Goal: Information Seeking & Learning: Check status

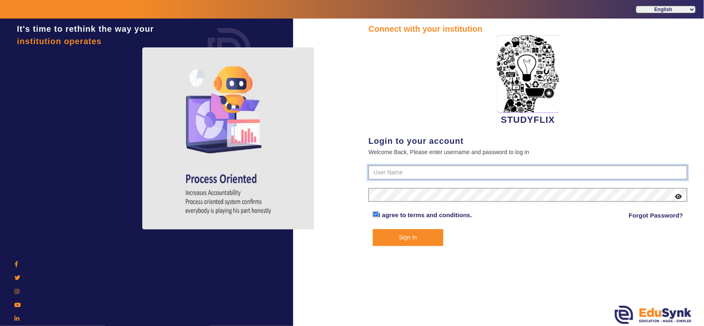
type input "6354922771"
click at [411, 238] on button "Sign In" at bounding box center [408, 237] width 71 height 17
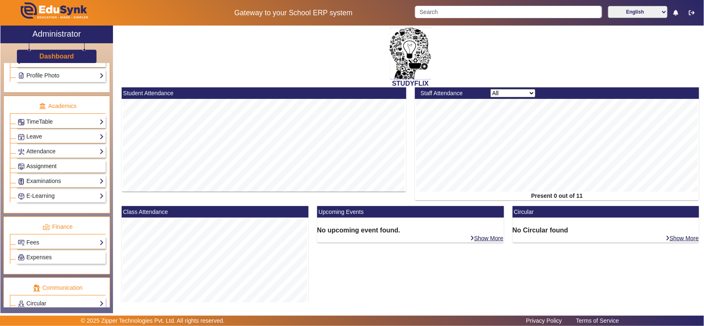
scroll to position [344, 0]
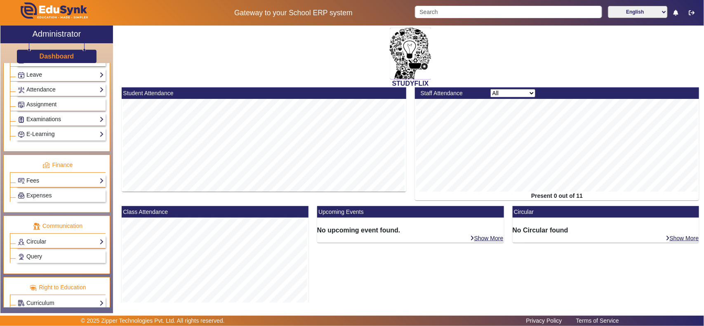
click at [47, 124] on link "Examinations" at bounding box center [61, 119] width 86 height 9
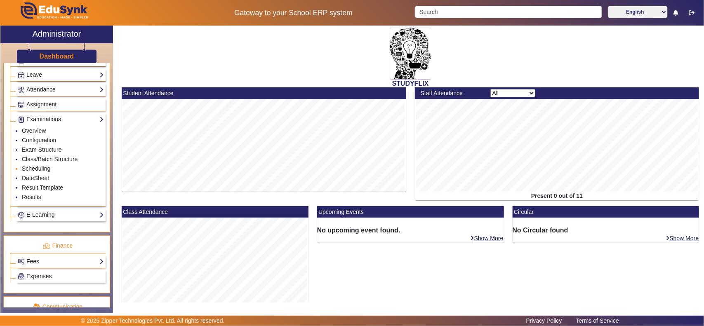
click at [43, 172] on link "Scheduling" at bounding box center [36, 168] width 28 height 7
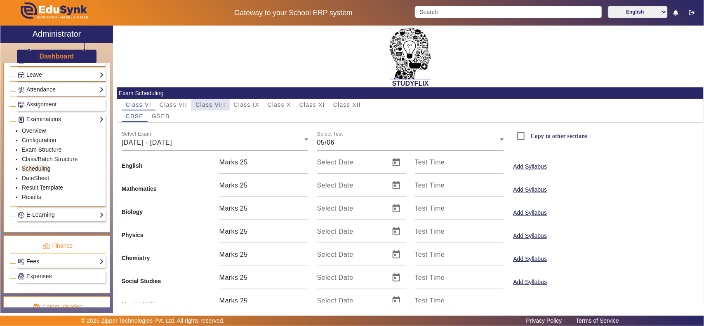
click at [200, 108] on span "Class VIII" at bounding box center [210, 105] width 30 height 12
click at [172, 145] on span "16/06/2025 - 21/06/2025" at bounding box center [147, 142] width 50 height 7
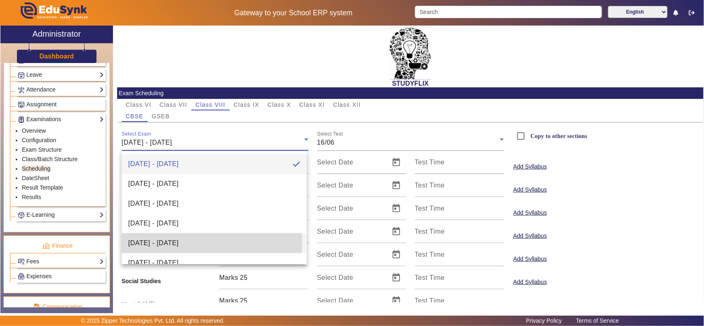
click at [179, 245] on span "14/07/2025 - 19/07/2025" at bounding box center [153, 243] width 50 height 10
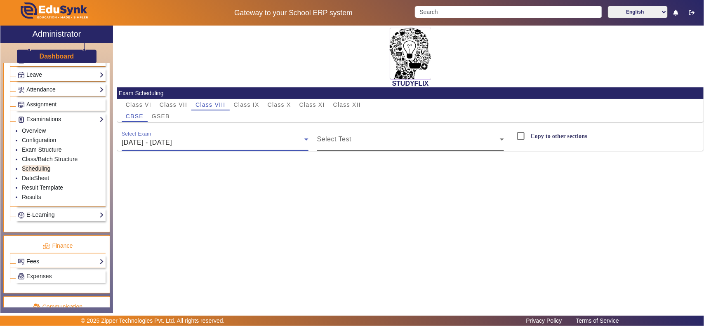
click at [365, 140] on span at bounding box center [408, 143] width 183 height 10
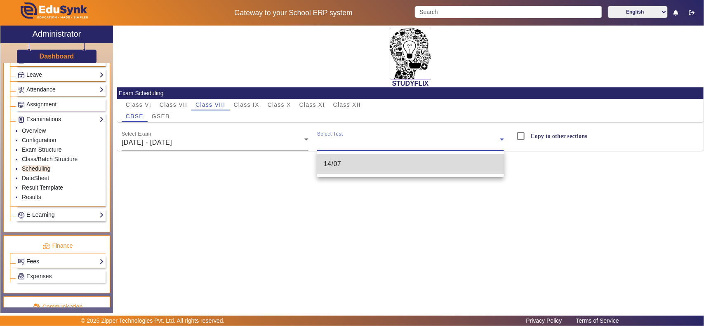
click at [340, 165] on span "14/07" at bounding box center [333, 164] width 18 height 10
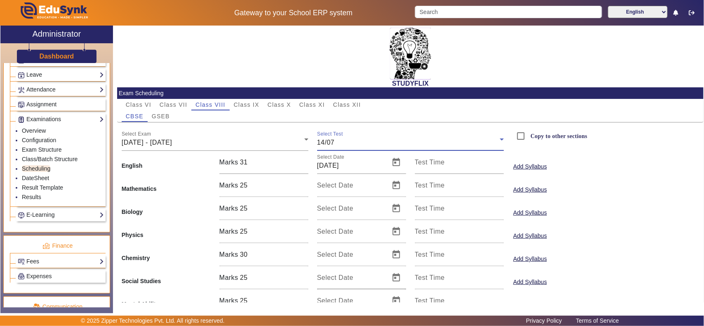
scroll to position [36, 0]
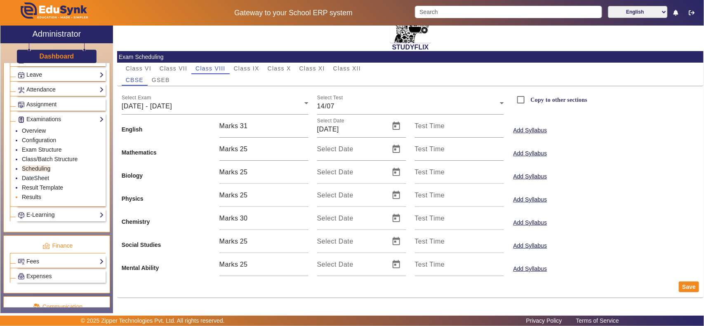
click at [36, 200] on link "Results" at bounding box center [31, 197] width 19 height 7
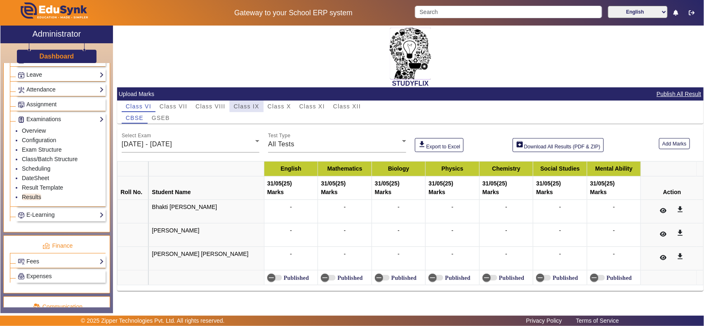
drag, startPoint x: 256, startPoint y: 103, endPoint x: 258, endPoint y: 127, distance: 24.0
click at [256, 104] on span "Class IX" at bounding box center [247, 107] width 26 height 6
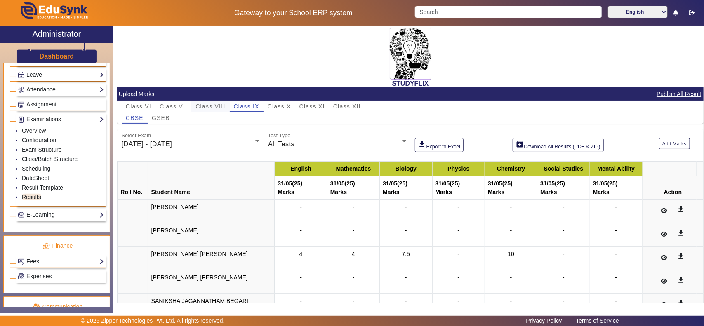
click at [217, 104] on span "Class VIII" at bounding box center [210, 107] width 30 height 6
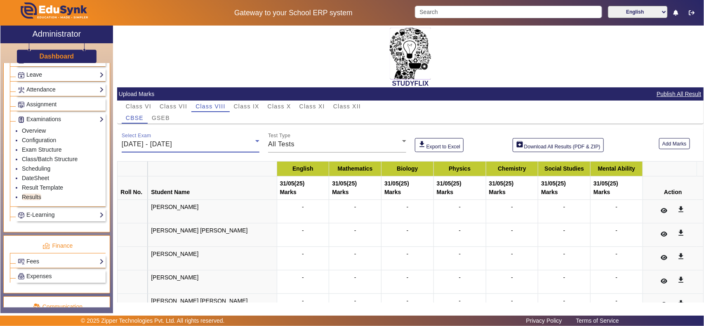
click at [201, 145] on div "26/05/2025 - 31/05/2025" at bounding box center [189, 144] width 134 height 10
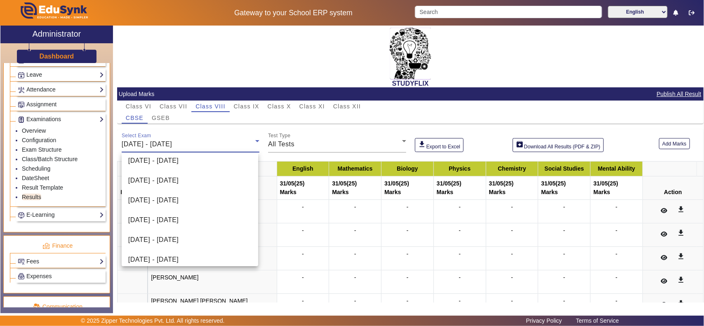
scroll to position [86, 0]
click at [179, 217] on span "14/07/2025 - 19/07/2025" at bounding box center [153, 219] width 50 height 10
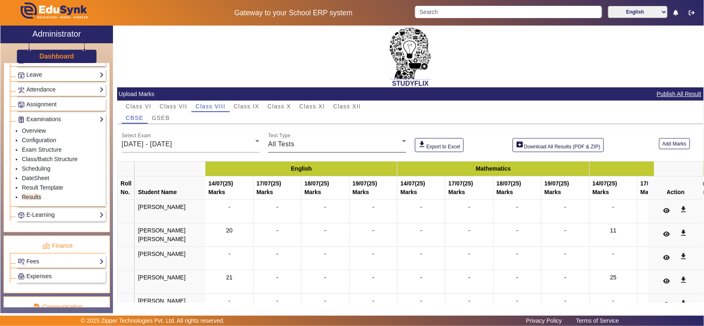
click at [331, 136] on div "Test Type All Tests" at bounding box center [337, 140] width 138 height 23
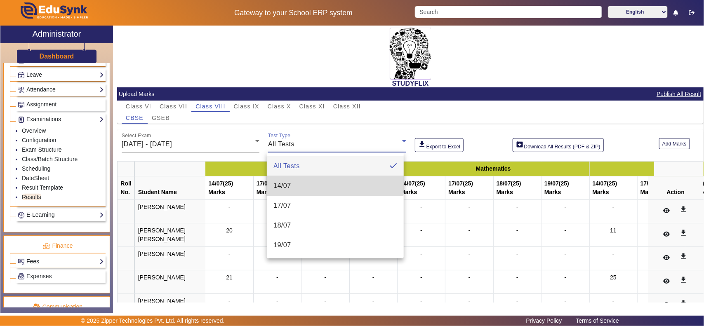
click at [298, 180] on mat-option "14/07" at bounding box center [335, 186] width 136 height 20
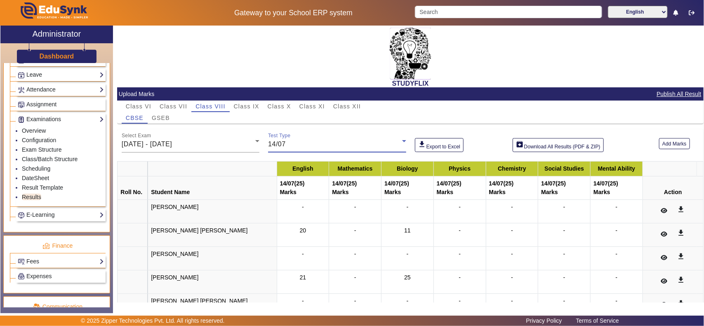
scroll to position [89, 0]
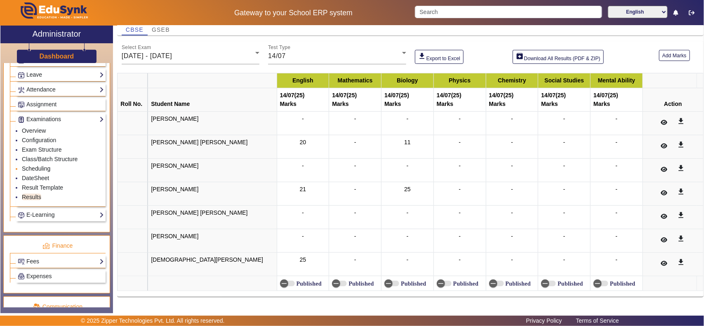
click at [42, 172] on link "Scheduling" at bounding box center [36, 168] width 28 height 7
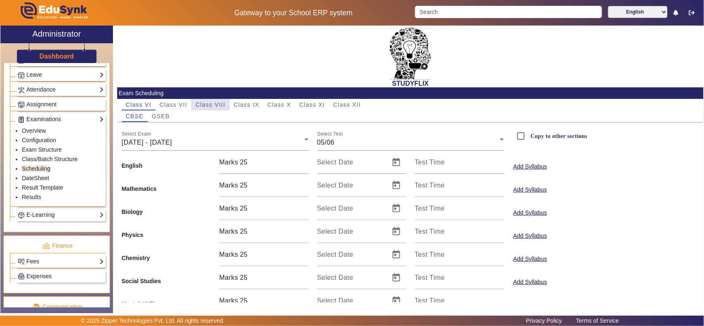
click at [219, 106] on span "Class VIII" at bounding box center [210, 105] width 30 height 6
click at [198, 143] on div "16/06/2025 - 21/06/2025" at bounding box center [213, 143] width 183 height 10
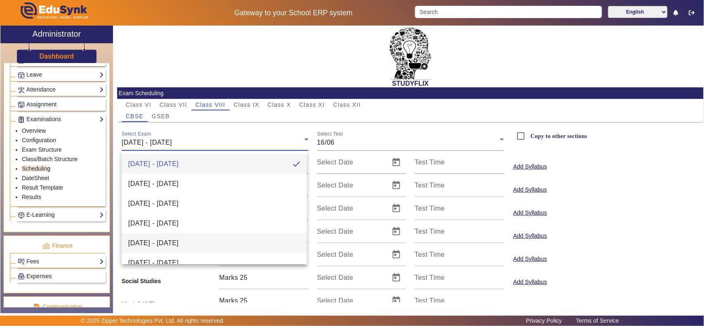
click at [171, 242] on span "14/07/2025 - 19/07/2025" at bounding box center [153, 243] width 50 height 10
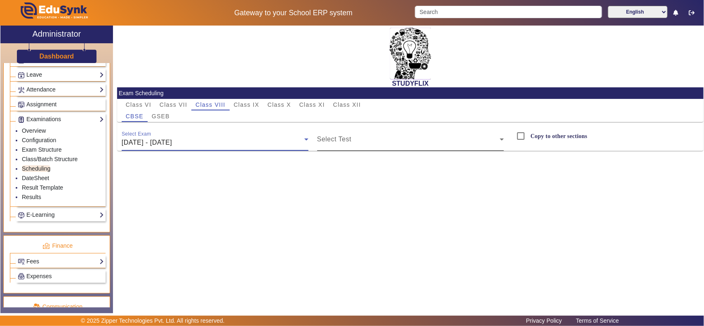
click at [360, 139] on span at bounding box center [408, 143] width 183 height 10
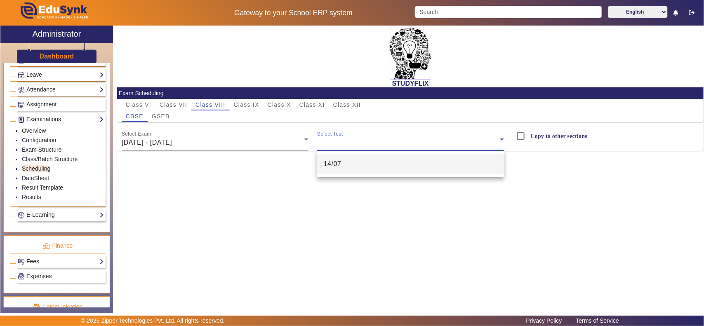
click at [351, 165] on mat-option "14/07" at bounding box center [410, 164] width 187 height 20
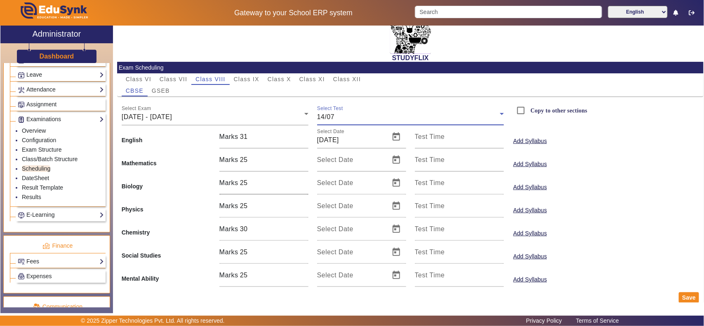
scroll to position [36, 0]
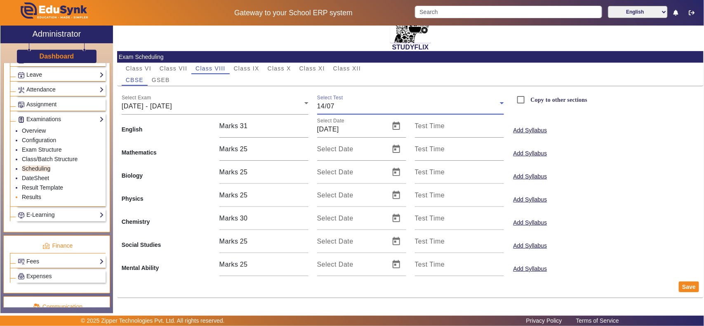
click at [37, 200] on link "Results" at bounding box center [31, 197] width 19 height 7
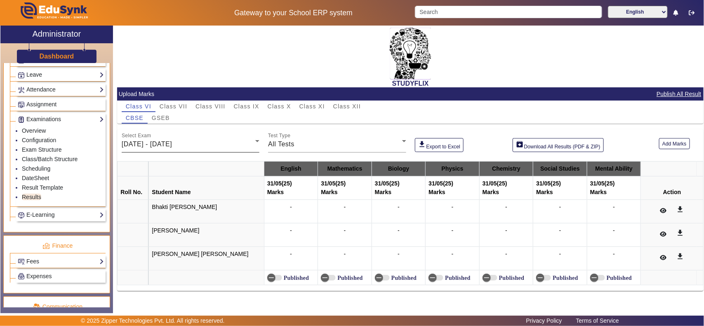
click at [172, 144] on span "26/05/2025 - 31/05/2025" at bounding box center [147, 144] width 50 height 7
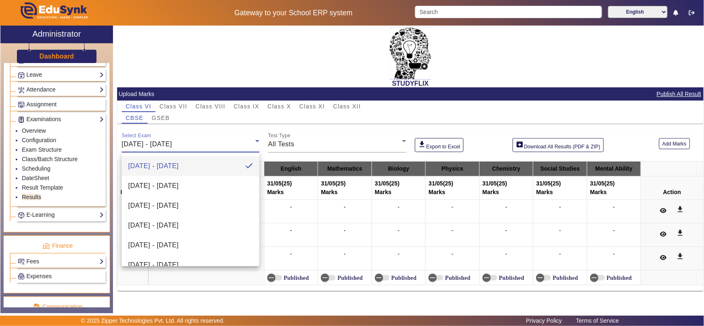
click at [209, 106] on div at bounding box center [352, 163] width 704 height 326
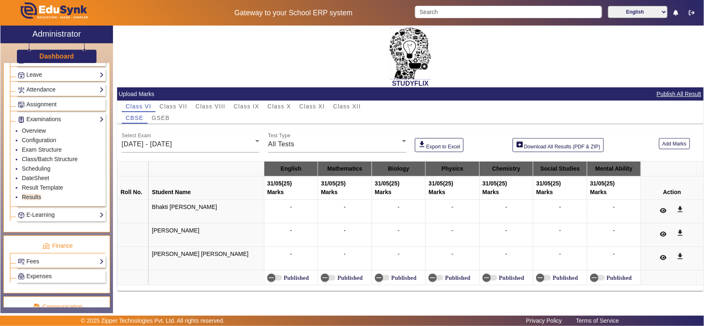
click at [209, 106] on span "Class VIII" at bounding box center [210, 107] width 30 height 6
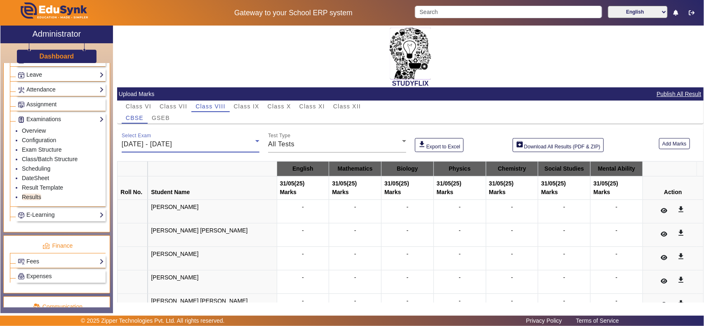
click at [171, 144] on span "26/05/2025 - 31/05/2025" at bounding box center [147, 144] width 50 height 7
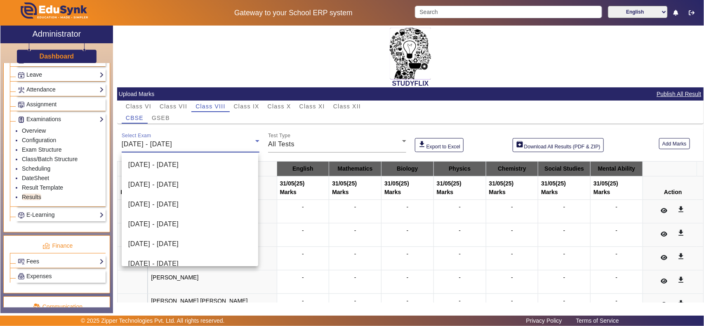
scroll to position [62, 0]
click at [179, 246] on span "14/07/2025 - 19/07/2025" at bounding box center [153, 243] width 50 height 10
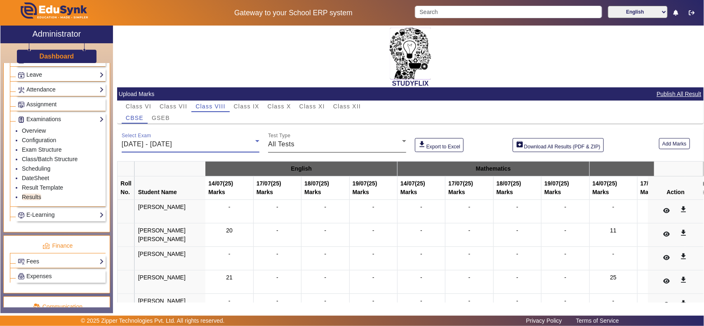
click at [343, 142] on div "All Tests" at bounding box center [335, 144] width 134 height 10
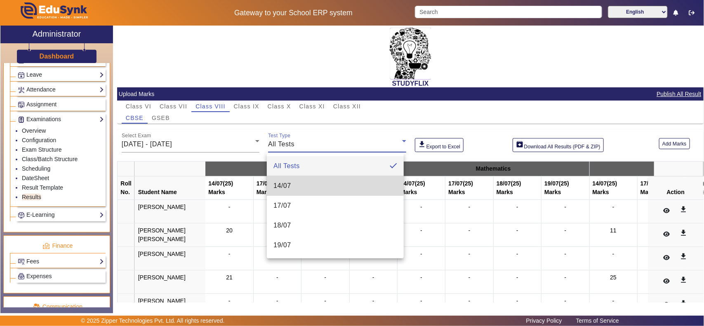
click at [281, 186] on span "14/07" at bounding box center [282, 186] width 18 height 10
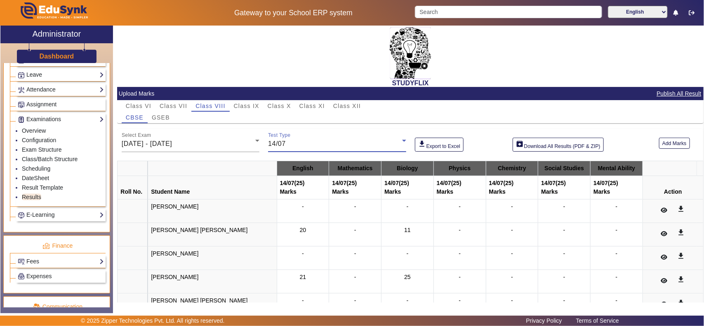
scroll to position [0, 0]
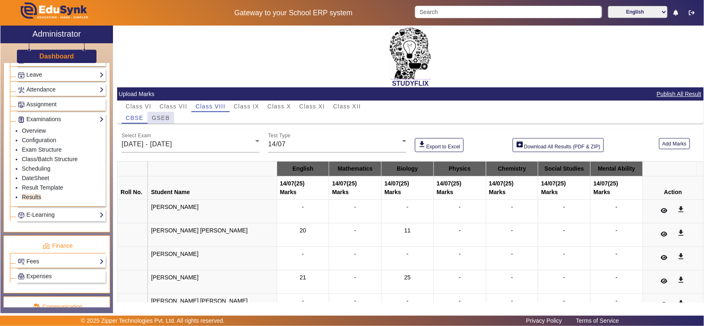
click at [164, 118] on span "GSEB" at bounding box center [161, 118] width 18 height 6
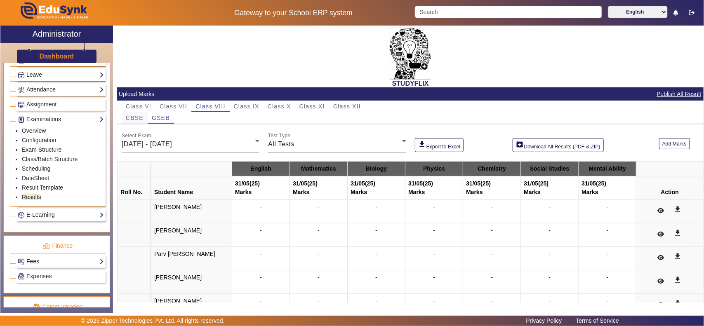
click at [130, 120] on span "CBSE" at bounding box center [135, 118] width 18 height 6
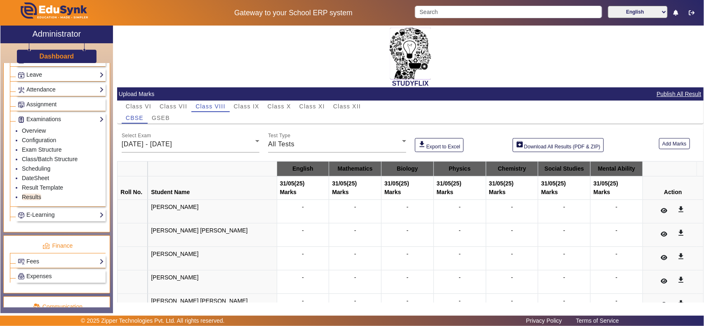
scroll to position [86, 0]
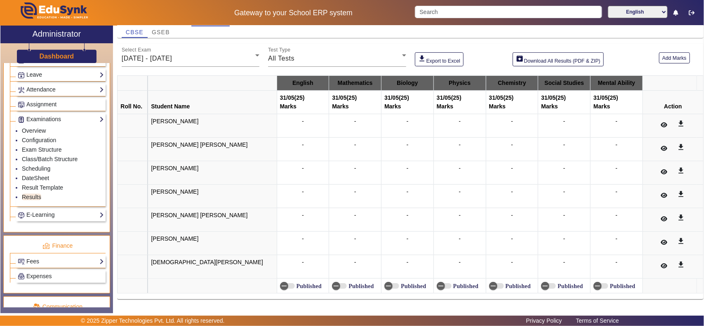
click at [293, 214] on div "-" at bounding box center [303, 219] width 46 height 17
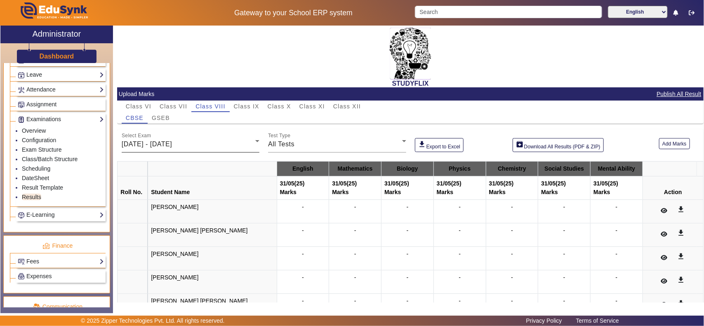
click at [172, 146] on span "26/05/2025 - 31/05/2025" at bounding box center [147, 144] width 50 height 7
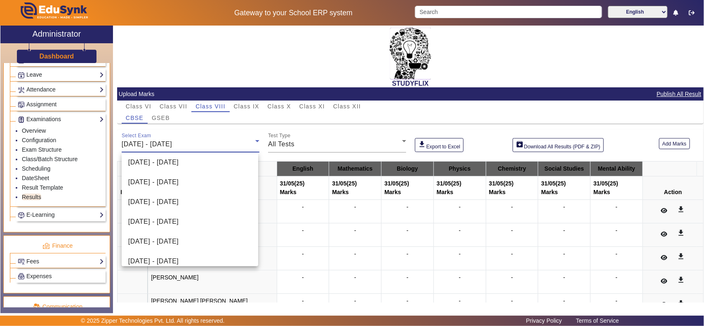
scroll to position [91, 0]
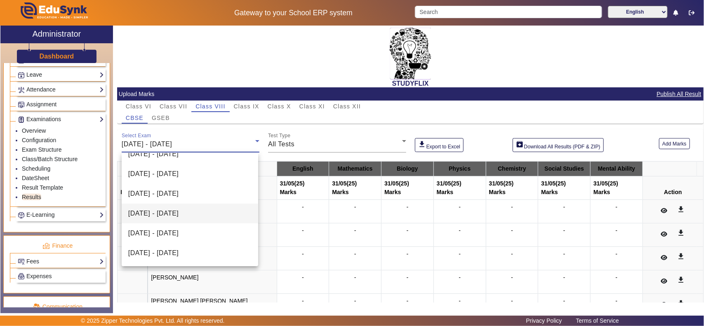
click at [149, 210] on span "14/07/2025 - 19/07/2025" at bounding box center [153, 214] width 50 height 10
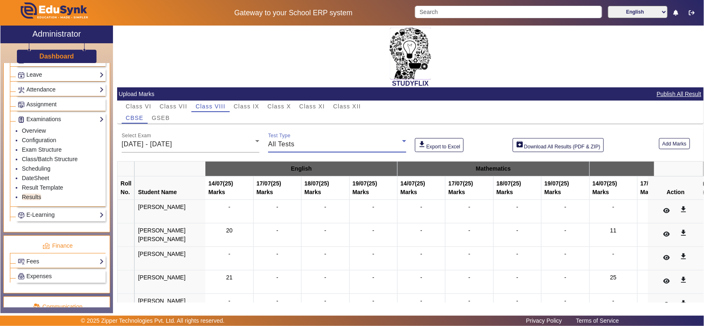
click at [311, 143] on div "All Tests" at bounding box center [335, 144] width 134 height 10
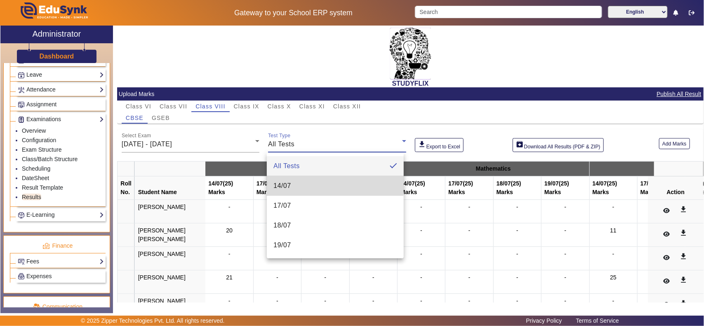
click at [293, 184] on mat-option "14/07" at bounding box center [335, 186] width 136 height 20
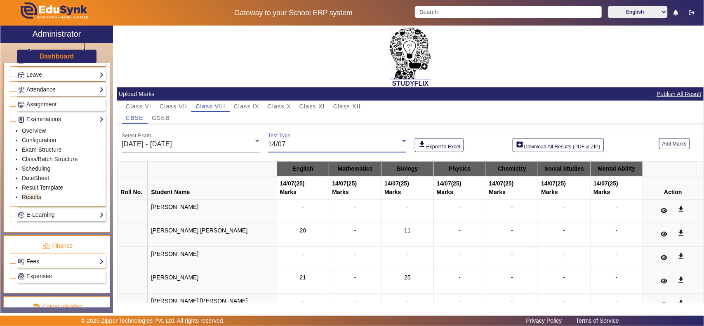
click at [322, 141] on div "14/07" at bounding box center [335, 144] width 134 height 10
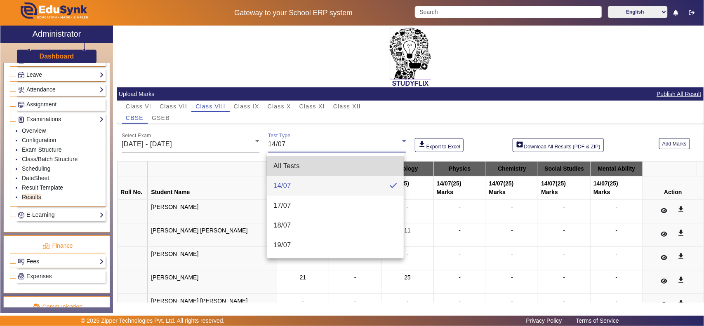
click at [302, 165] on mat-option "All Tests" at bounding box center [335, 166] width 136 height 20
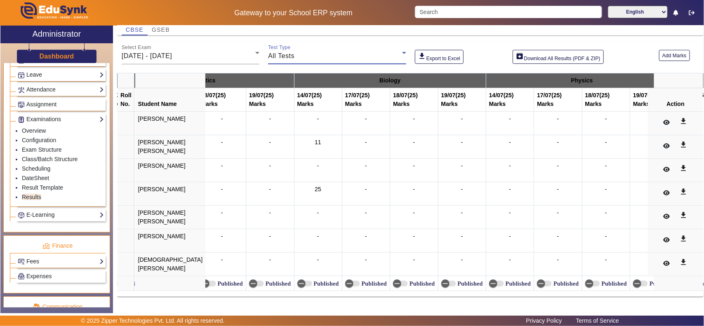
scroll to position [0, 0]
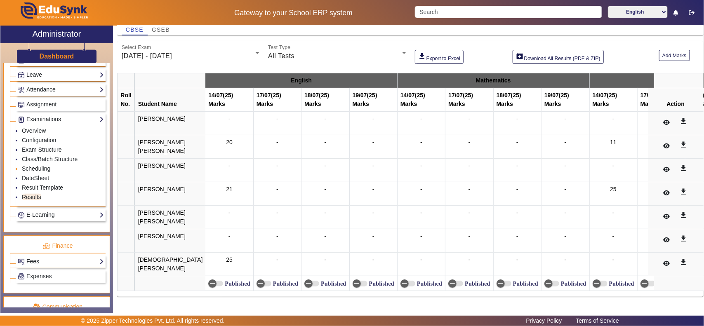
click at [39, 172] on link "Scheduling" at bounding box center [36, 168] width 28 height 7
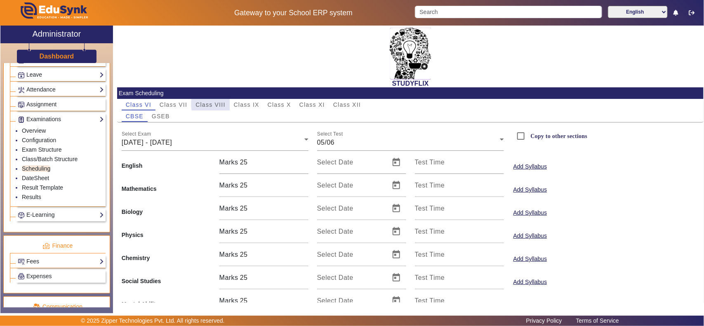
click at [223, 104] on span "Class VIII" at bounding box center [210, 105] width 30 height 6
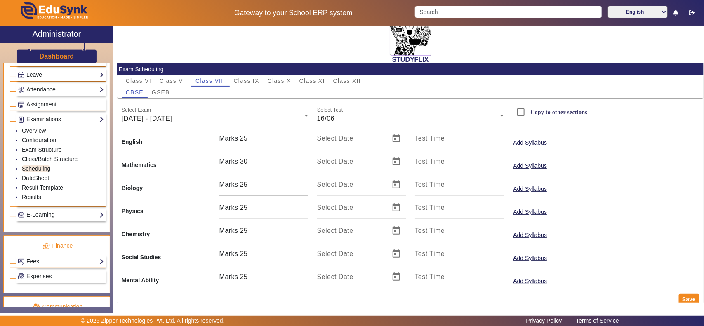
scroll to position [36, 0]
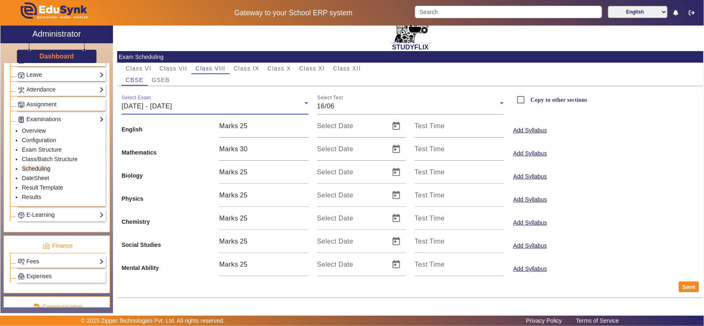
click at [226, 107] on div "16/06/2025 - 21/06/2025" at bounding box center [213, 106] width 183 height 10
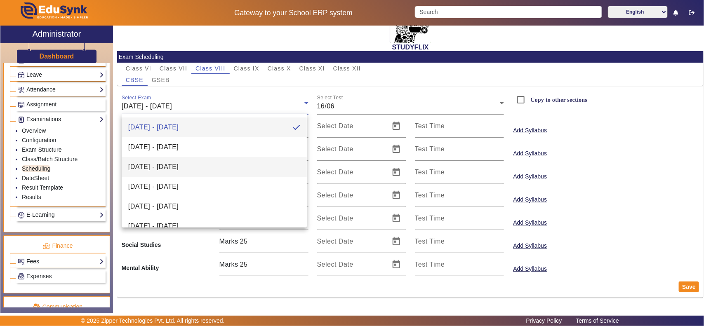
scroll to position [31, 0]
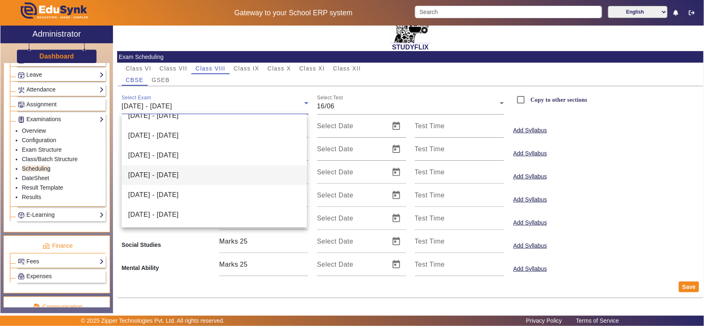
click at [179, 176] on span "14/07/2025 - 19/07/2025" at bounding box center [153, 175] width 50 height 10
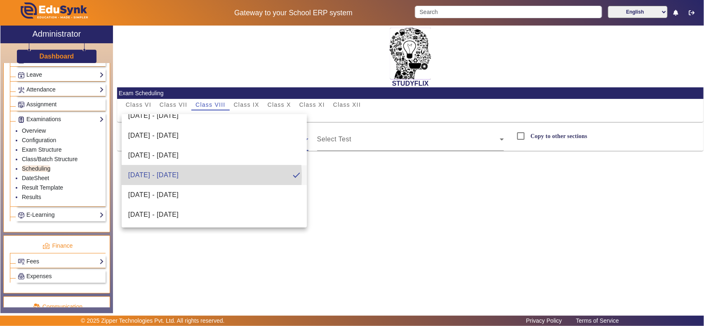
scroll to position [0, 0]
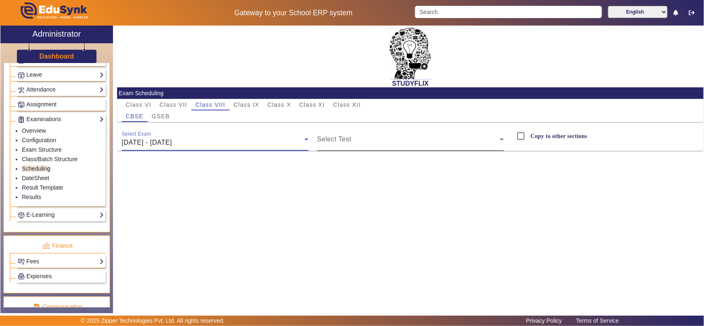
click at [385, 141] on span at bounding box center [408, 143] width 183 height 10
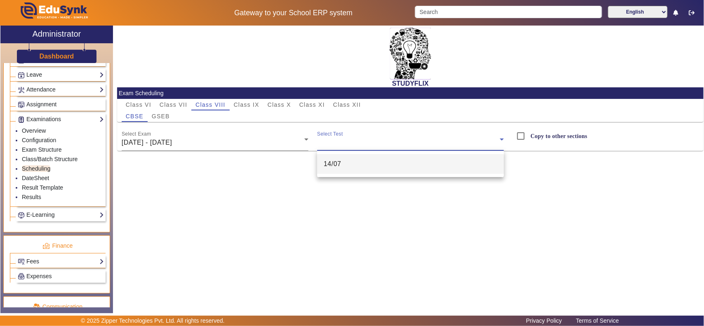
click at [321, 163] on mat-option "14/07" at bounding box center [410, 164] width 187 height 20
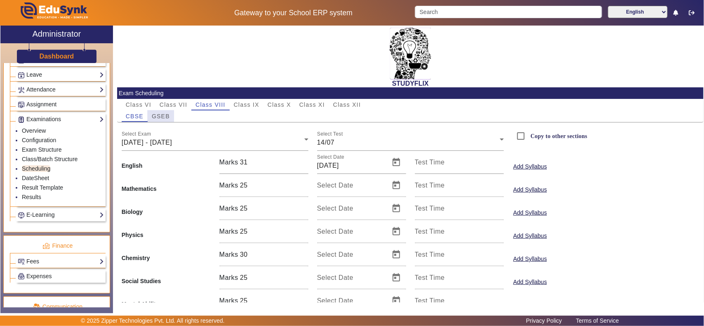
click at [163, 111] on span "GSEB" at bounding box center [161, 117] width 18 height 12
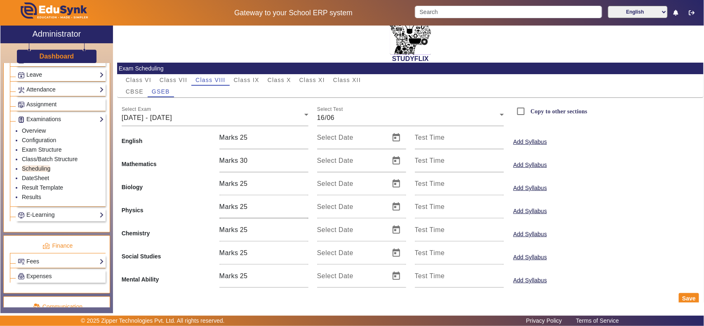
scroll to position [36, 0]
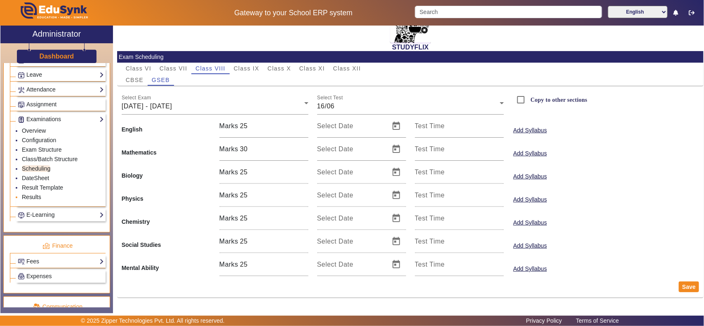
click at [31, 200] on link "Results" at bounding box center [31, 197] width 19 height 7
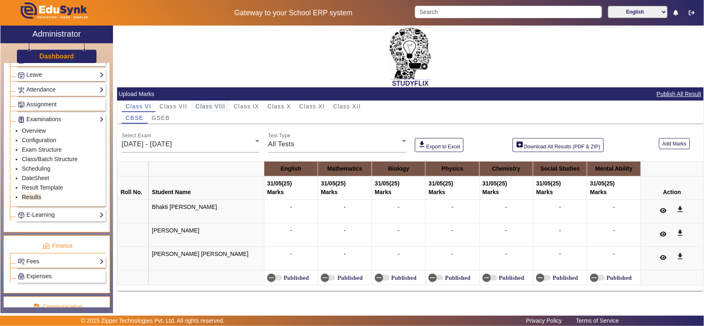
click at [220, 105] on span "Class VIII" at bounding box center [210, 107] width 30 height 6
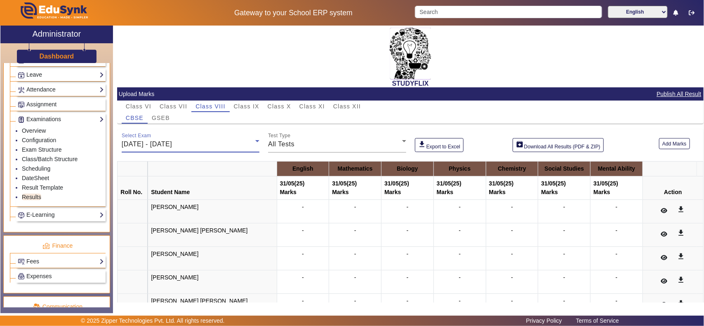
click at [192, 139] on div "26/05/2025 - 31/05/2025" at bounding box center [189, 144] width 134 height 10
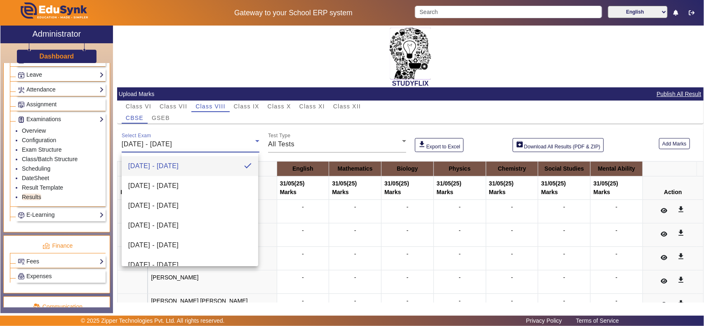
click at [302, 148] on div at bounding box center [352, 163] width 704 height 326
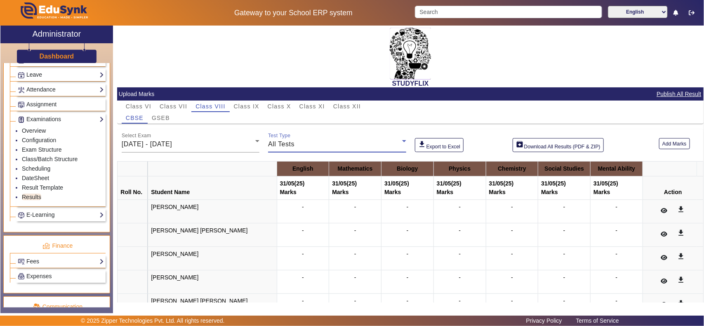
click at [302, 148] on div "All Tests" at bounding box center [335, 144] width 134 height 10
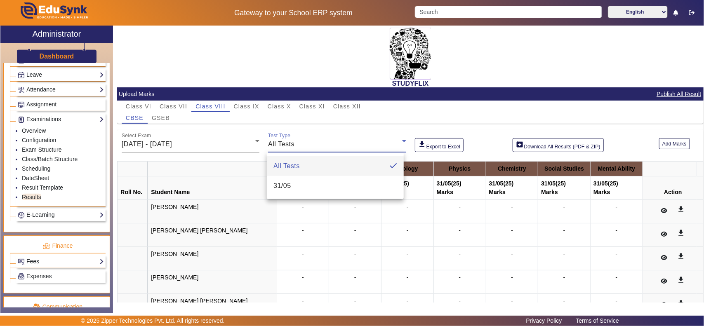
click at [326, 146] on div at bounding box center [352, 163] width 704 height 326
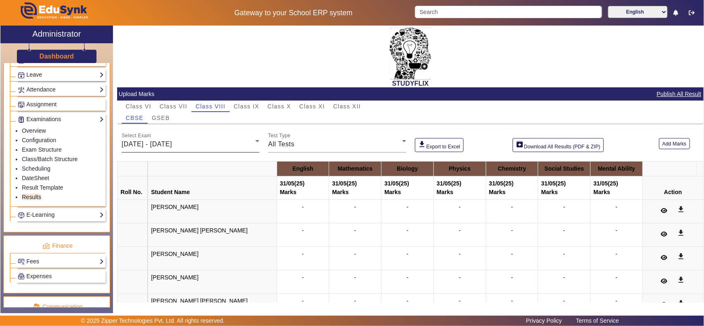
click at [162, 146] on span "26/05/2025 - 31/05/2025" at bounding box center [147, 144] width 50 height 7
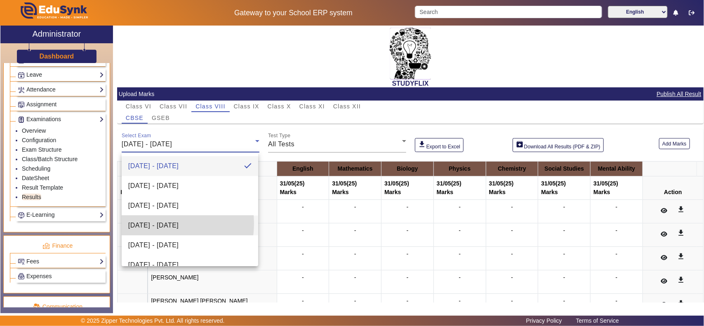
drag, startPoint x: 153, startPoint y: 223, endPoint x: 185, endPoint y: 214, distance: 33.1
click at [153, 223] on span "16/06/2025 - 21/06/2025" at bounding box center [153, 226] width 50 height 10
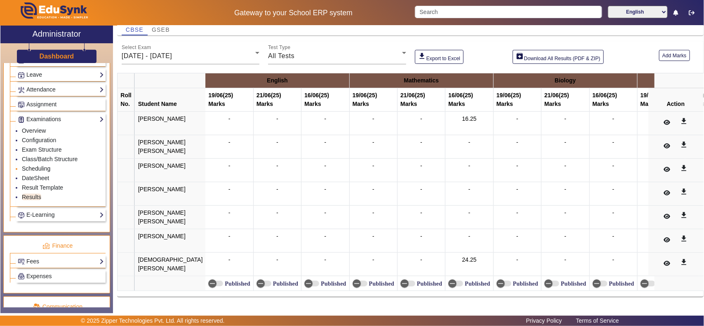
click at [38, 172] on link "Scheduling" at bounding box center [36, 168] width 28 height 7
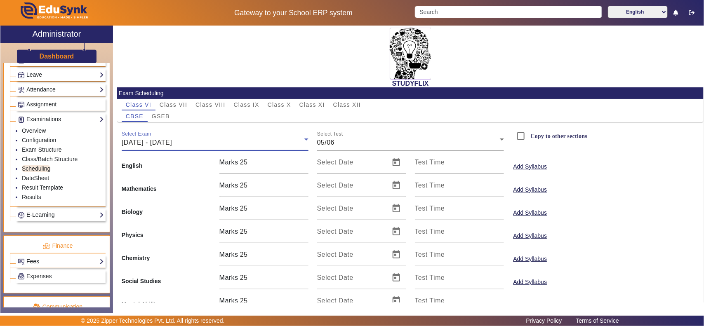
click at [244, 139] on div "02/06/2025 - 07/06/2025" at bounding box center [213, 143] width 183 height 10
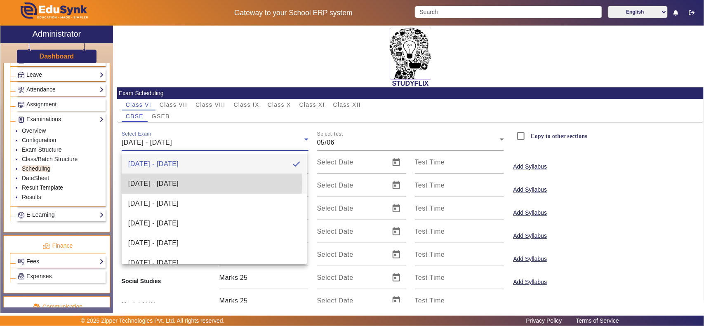
click at [179, 183] on span "09/06/2025 - 14/06/2025" at bounding box center [153, 184] width 50 height 10
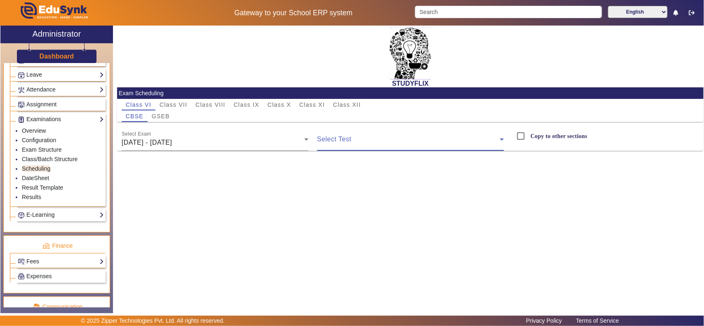
click at [374, 140] on span at bounding box center [408, 143] width 183 height 10
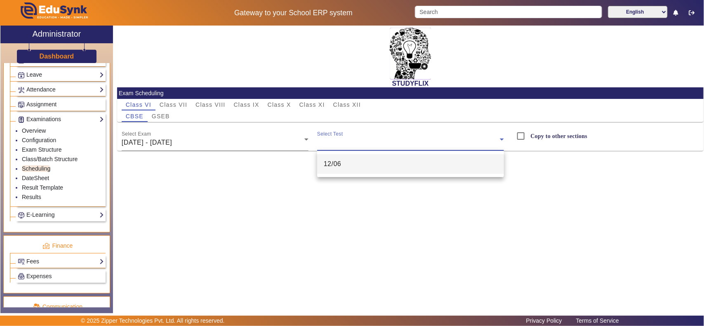
click at [346, 166] on mat-option "12/06" at bounding box center [410, 164] width 187 height 20
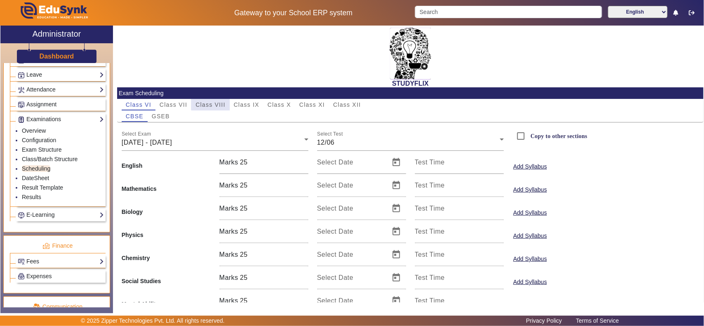
click at [212, 102] on span "Class VIII" at bounding box center [210, 105] width 30 height 6
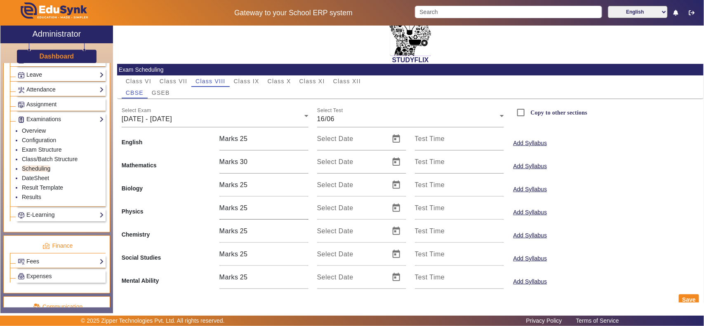
scroll to position [36, 0]
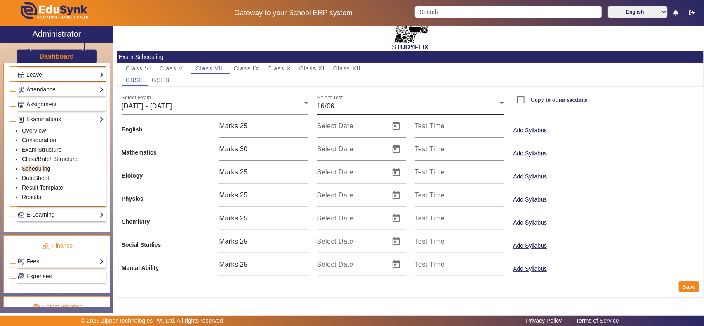
click at [409, 105] on div "16/06" at bounding box center [408, 106] width 183 height 10
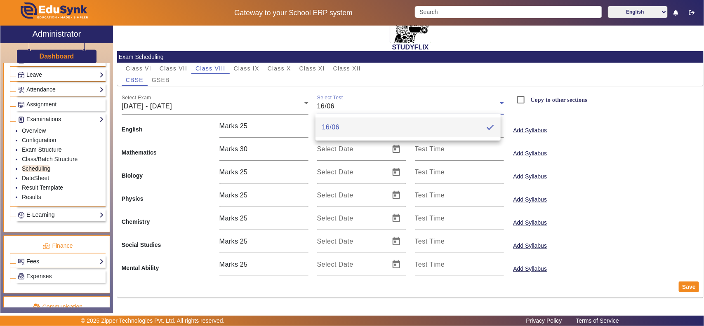
click at [198, 100] on div at bounding box center [352, 163] width 704 height 326
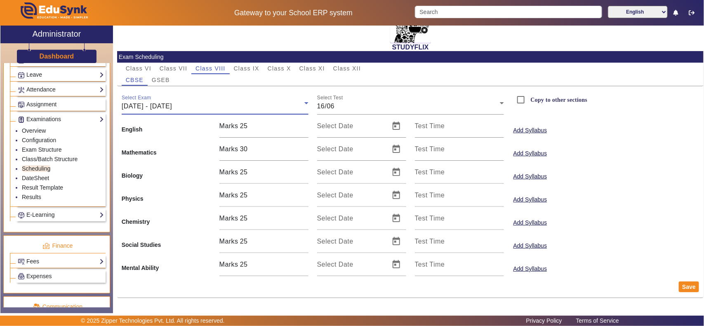
click at [167, 107] on span "16/06/2025 - 21/06/2025" at bounding box center [147, 106] width 50 height 7
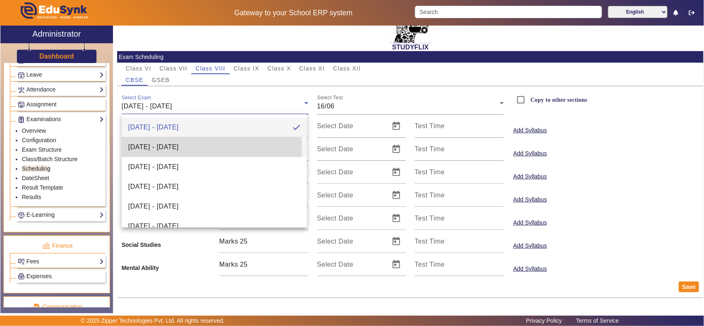
click at [145, 148] on span "23/06/2025 - 28/06/2025" at bounding box center [153, 147] width 50 height 10
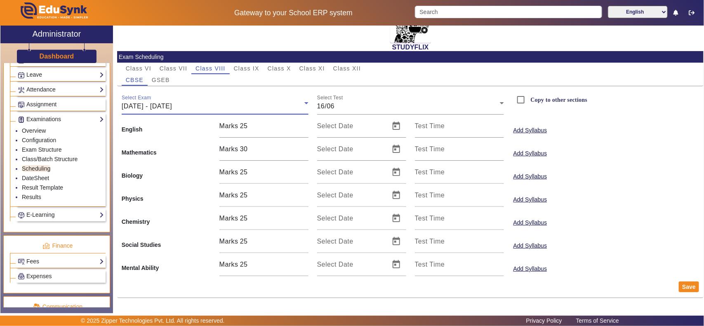
scroll to position [0, 0]
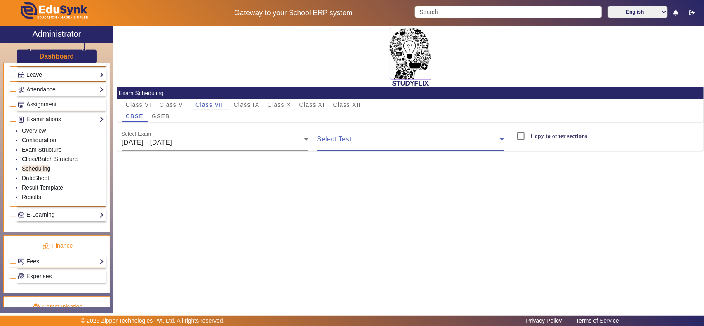
click at [356, 144] on span at bounding box center [408, 143] width 183 height 10
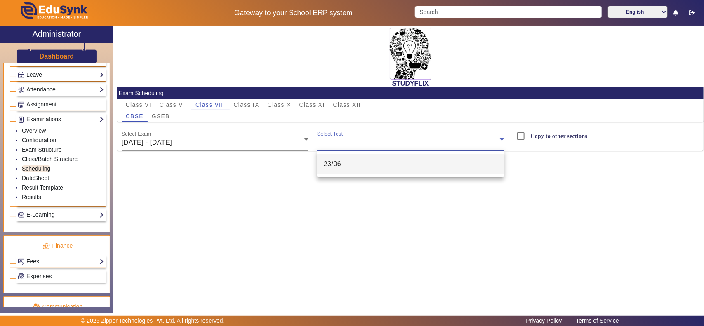
click at [351, 164] on mat-option "23/06" at bounding box center [410, 164] width 187 height 20
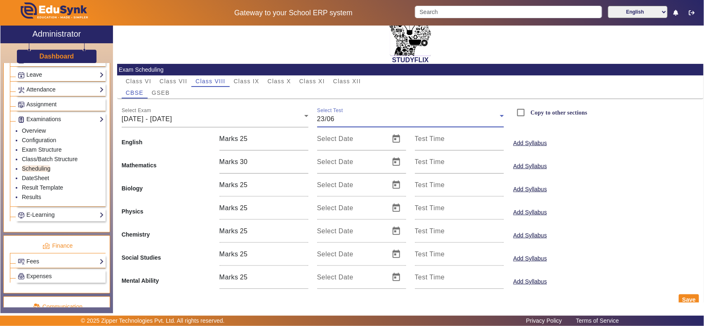
scroll to position [36, 0]
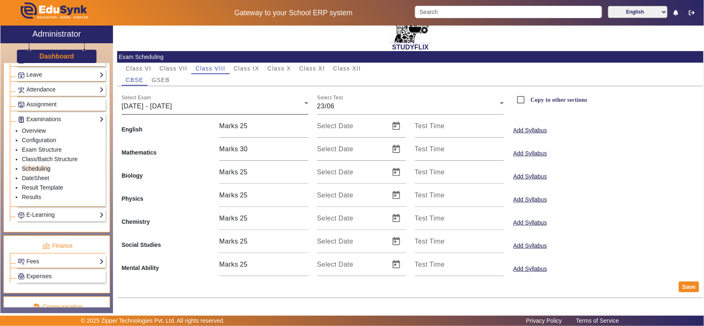
click at [201, 112] on div "Select Exam 23/06/2025 - 28/06/2025" at bounding box center [215, 103] width 187 height 23
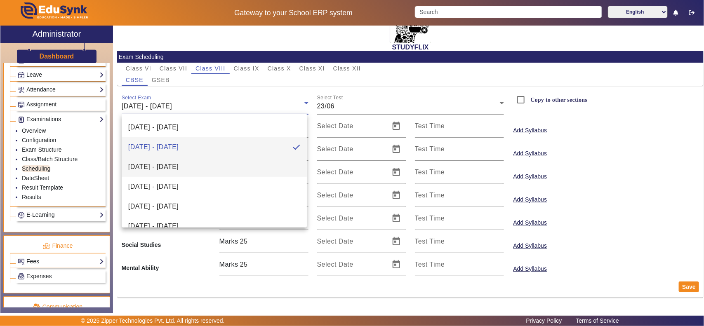
click at [167, 165] on span "30/06/2025 - 05/07/2025" at bounding box center [153, 167] width 50 height 10
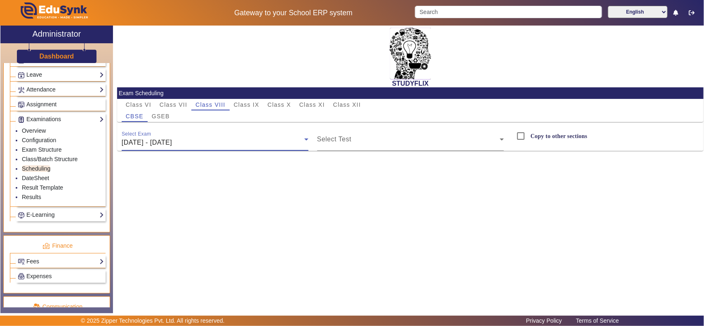
scroll to position [0, 0]
click at [347, 144] on span at bounding box center [408, 143] width 183 height 10
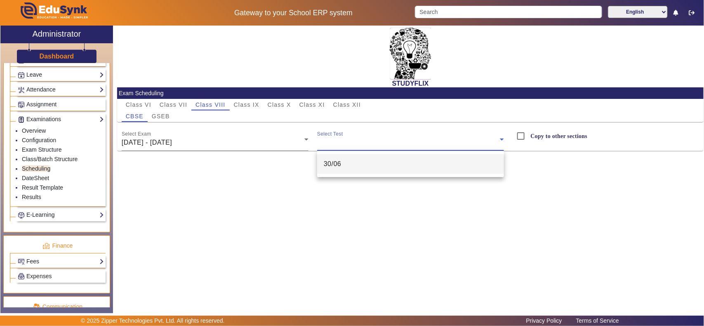
click at [339, 164] on span "30/06" at bounding box center [333, 164] width 18 height 10
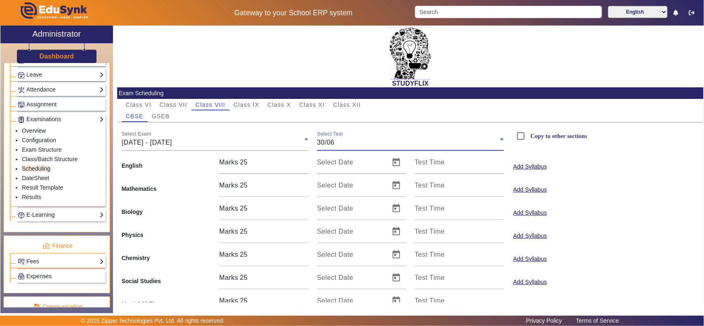
scroll to position [36, 0]
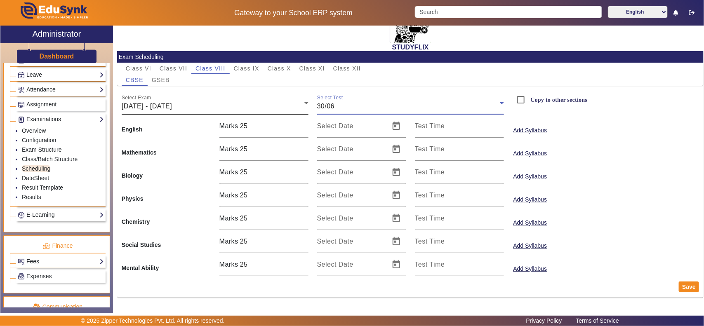
click at [203, 104] on div "30/06/2025 - 05/07/2025" at bounding box center [213, 106] width 183 height 10
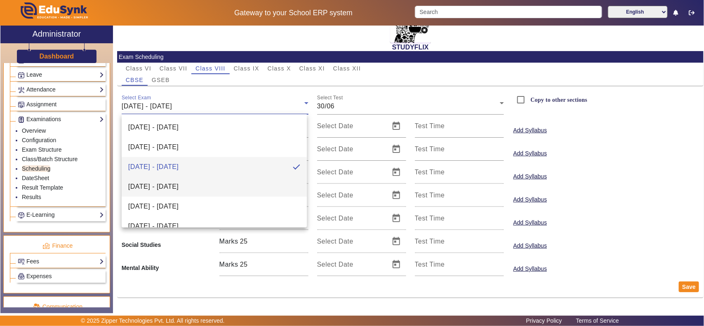
click at [179, 187] on span "07/07/2025 - 12/07/2025" at bounding box center [153, 187] width 50 height 10
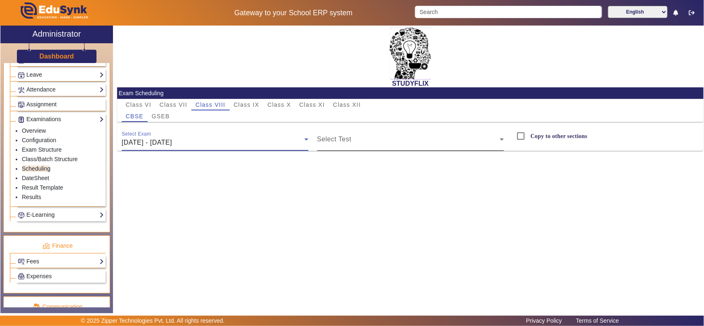
click at [359, 145] on span at bounding box center [408, 143] width 183 height 10
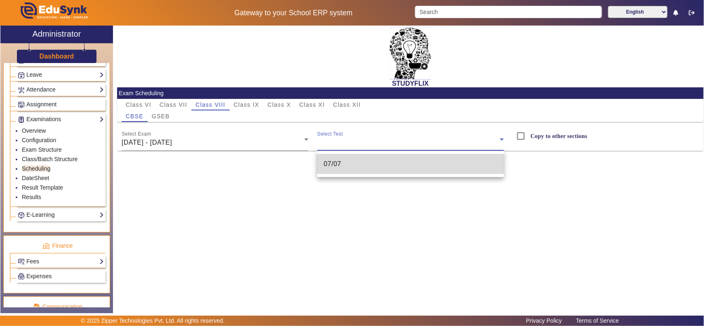
click at [359, 161] on mat-option "07/07" at bounding box center [410, 164] width 187 height 20
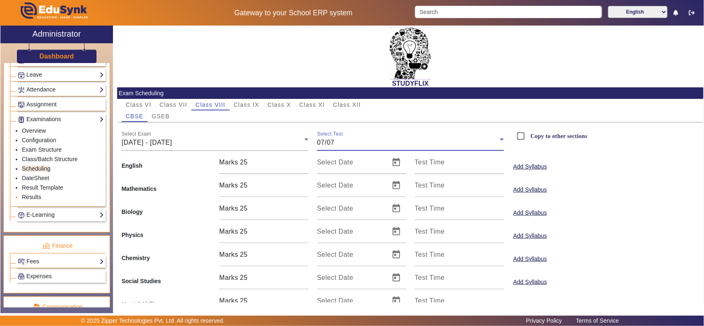
click at [28, 200] on link "Results" at bounding box center [31, 197] width 19 height 7
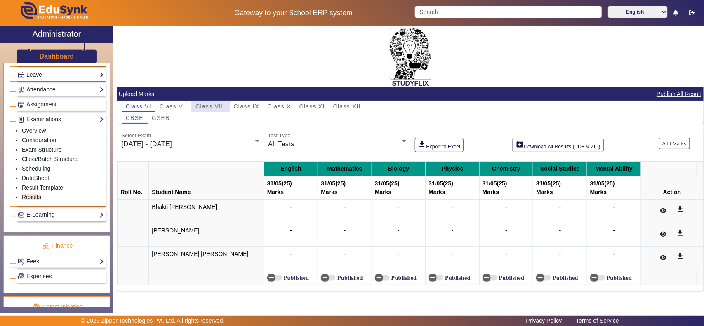
click at [213, 108] on span "Class VIII" at bounding box center [210, 107] width 30 height 6
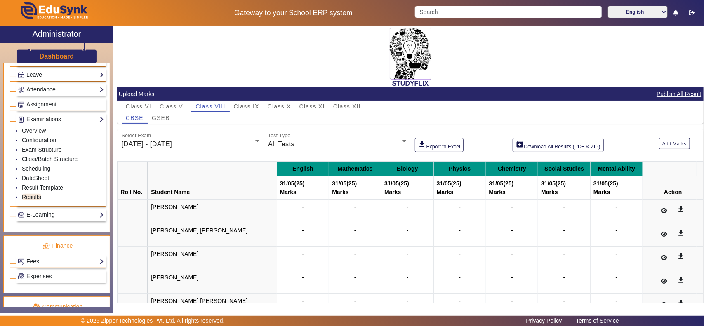
click at [172, 145] on span "26/05/2025 - 31/05/2025" at bounding box center [147, 144] width 50 height 7
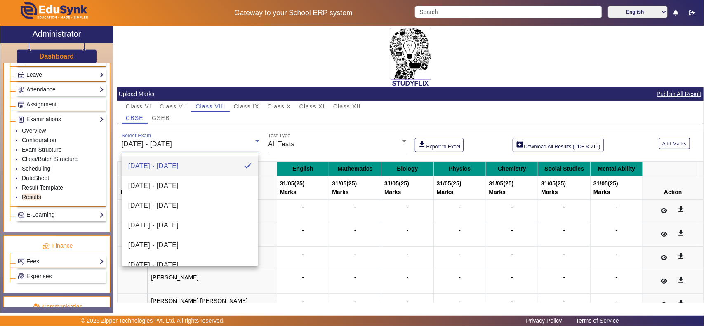
drag, startPoint x: 176, startPoint y: 170, endPoint x: 188, endPoint y: 166, distance: 12.8
click at [179, 167] on span "26/05/2025 - 31/05/2025" at bounding box center [153, 166] width 50 height 10
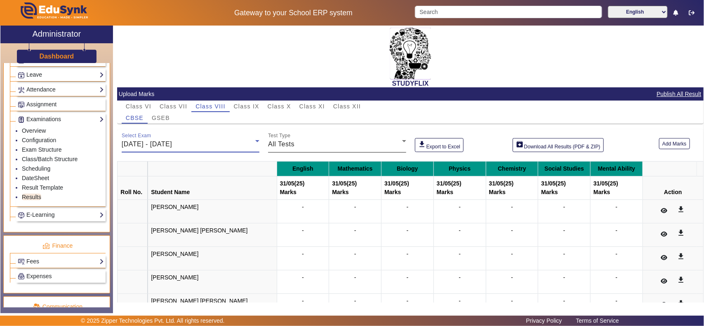
click at [303, 144] on div "All Tests" at bounding box center [335, 144] width 134 height 10
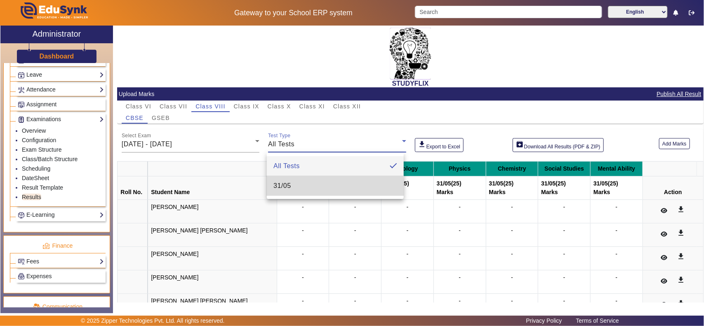
click at [289, 192] on mat-option "31/05" at bounding box center [335, 186] width 136 height 20
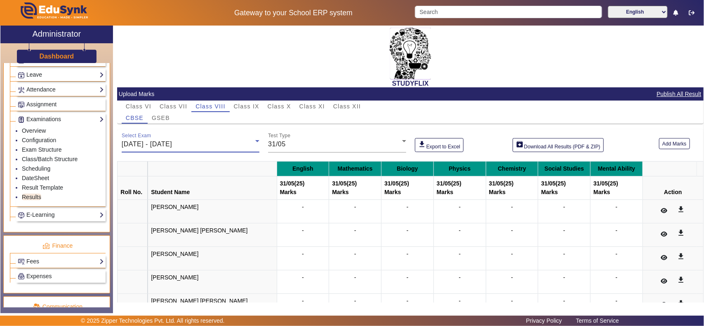
click at [160, 141] on span "26/05/2025 - 31/05/2025" at bounding box center [147, 144] width 50 height 7
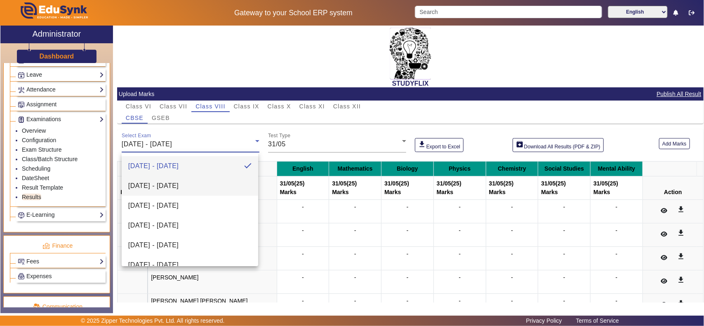
click at [179, 183] on span "02/06/2025 - 07/06/2025" at bounding box center [153, 186] width 50 height 10
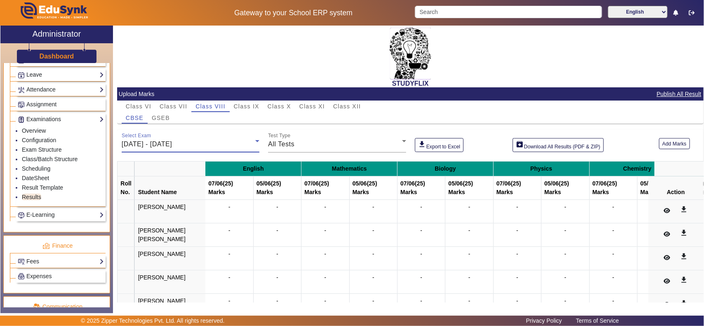
click at [172, 141] on span "02/06/2025 - 07/06/2025" at bounding box center [147, 144] width 50 height 7
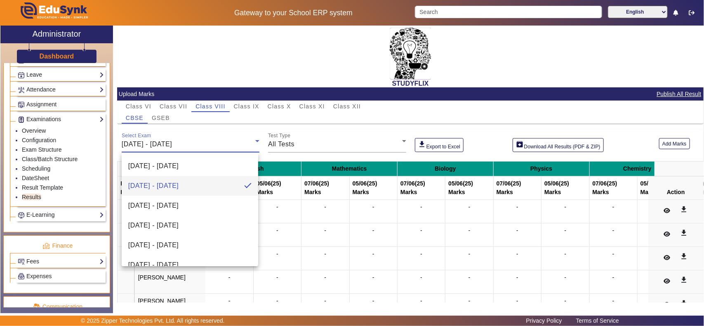
click at [368, 129] on div at bounding box center [352, 163] width 704 height 326
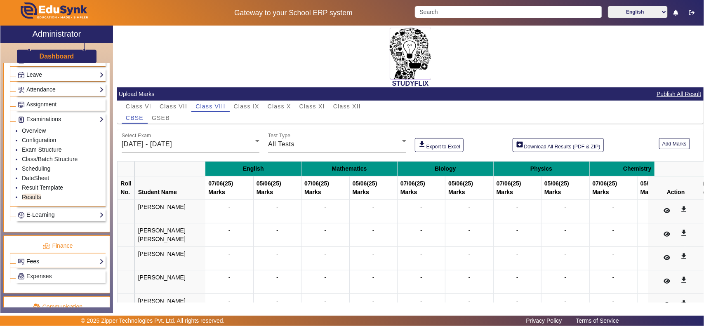
click at [37, 266] on link "Fees" at bounding box center [61, 261] width 86 height 9
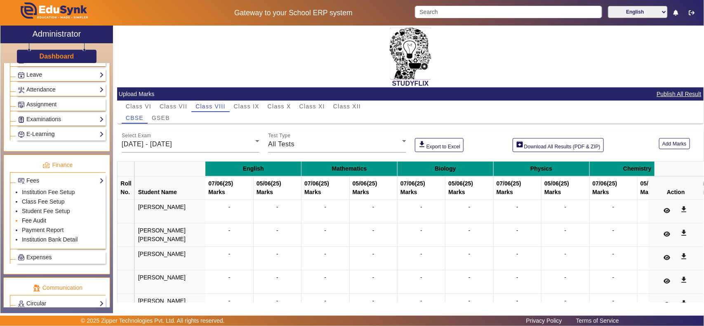
click at [37, 224] on link "Fee Audit" at bounding box center [34, 220] width 24 height 7
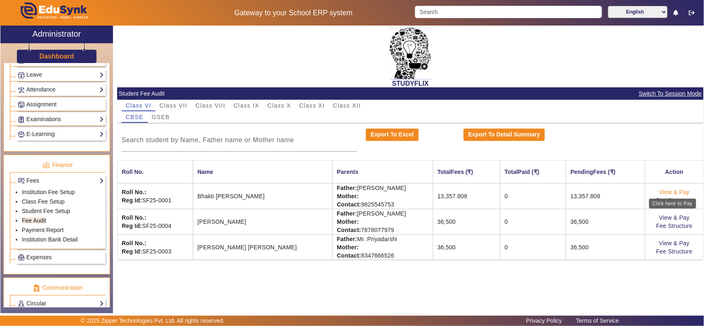
click at [662, 190] on link "View & Pay" at bounding box center [674, 192] width 31 height 7
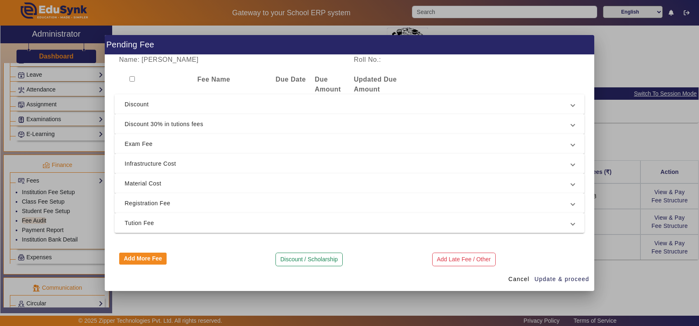
click at [176, 124] on span "Discount 30% in tutions fees" at bounding box center [348, 124] width 447 height 10
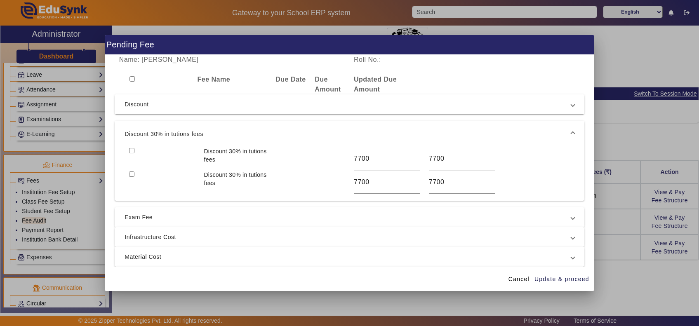
click at [177, 129] on span "Discount 30% in tutions fees" at bounding box center [348, 134] width 447 height 10
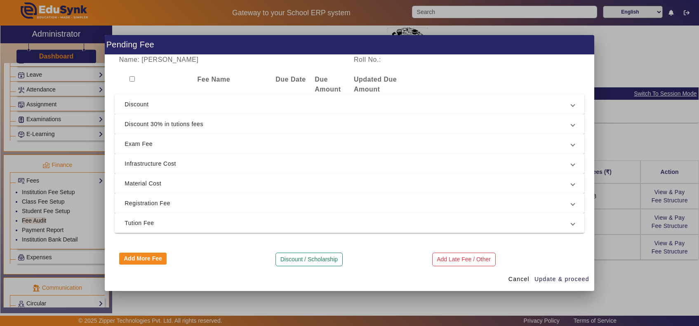
click at [195, 106] on span "Discount" at bounding box center [348, 104] width 447 height 10
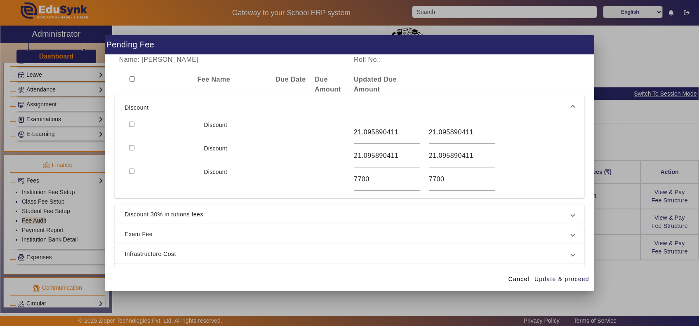
click at [197, 104] on span "Discount" at bounding box center [348, 108] width 447 height 10
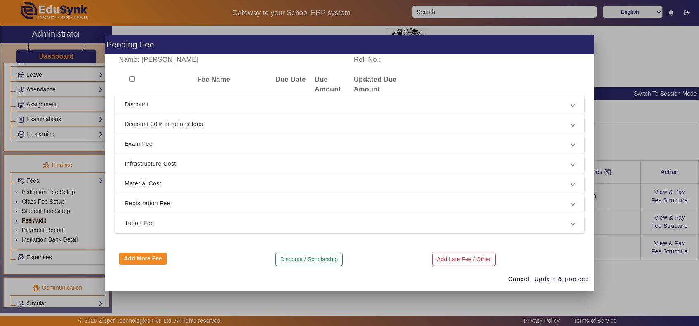
click at [179, 122] on span "Discount 30% in tutions fees" at bounding box center [348, 124] width 447 height 10
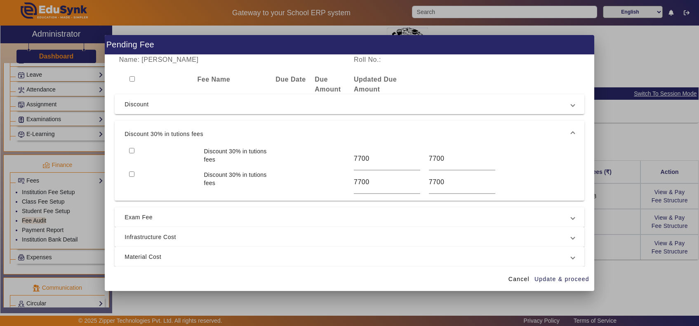
drag, startPoint x: 181, startPoint y: 132, endPoint x: 186, endPoint y: 134, distance: 5.4
click at [183, 133] on span "Discount 30% in tutions fees" at bounding box center [348, 134] width 447 height 10
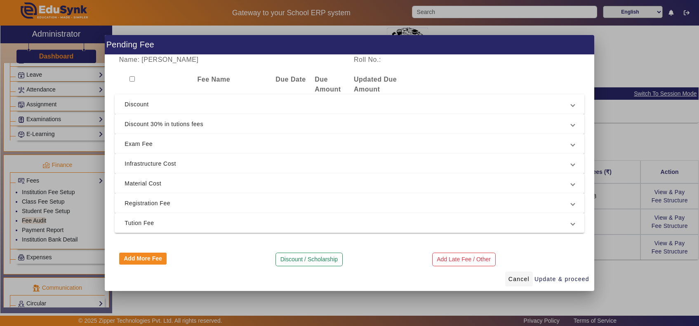
click at [521, 281] on span "Cancel" at bounding box center [518, 279] width 21 height 9
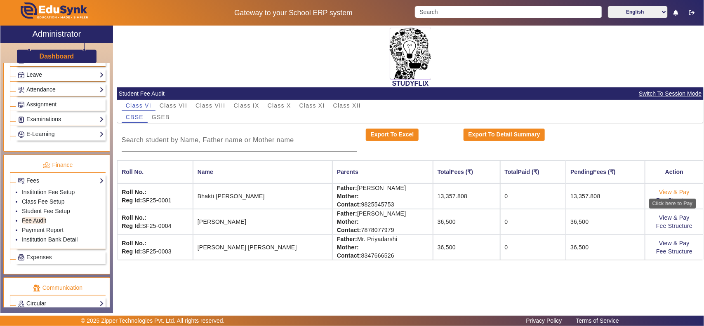
click at [663, 191] on link "View & Pay" at bounding box center [674, 192] width 31 height 7
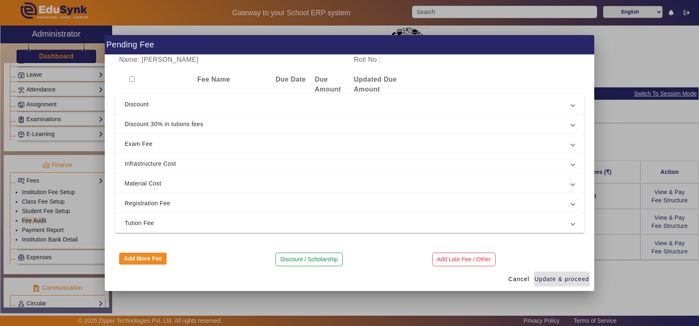
click at [173, 101] on span "Discount" at bounding box center [348, 104] width 447 height 10
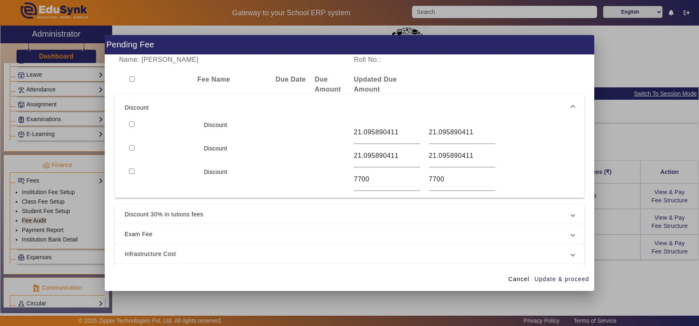
click at [129, 125] on input "checkbox" at bounding box center [131, 124] width 5 height 5
checkbox input "true"
click at [129, 149] on input "checkbox" at bounding box center [131, 147] width 5 height 5
checkbox input "true"
drag, startPoint x: 428, startPoint y: 132, endPoint x: 465, endPoint y: 140, distance: 37.5
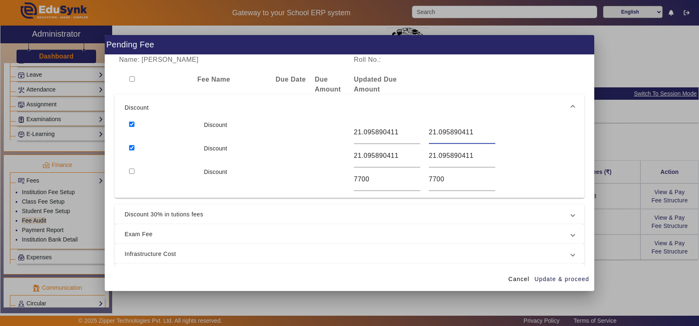
click at [467, 132] on input "21.095890411" at bounding box center [462, 132] width 66 height 10
click at [153, 215] on span "Discount 30% in tutions fees" at bounding box center [348, 214] width 447 height 10
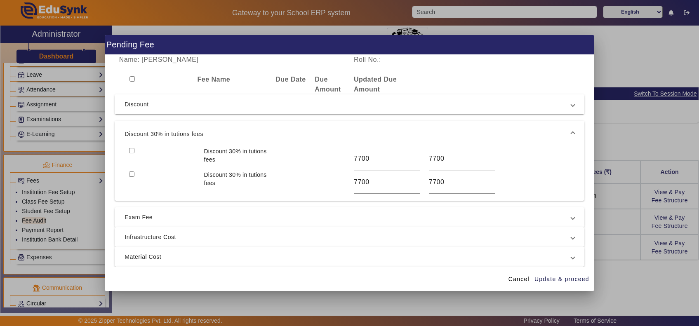
click at [168, 106] on span "Discount" at bounding box center [348, 104] width 447 height 10
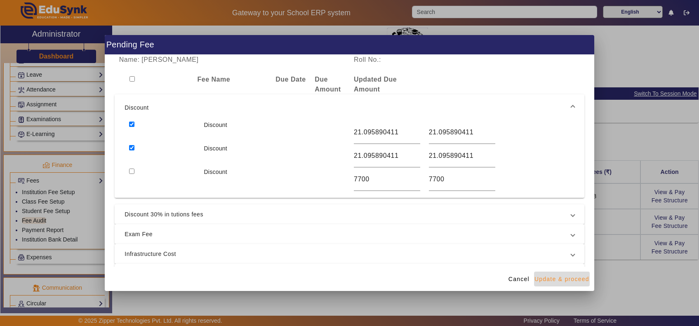
click at [567, 282] on span "Update & proceed" at bounding box center [561, 279] width 55 height 9
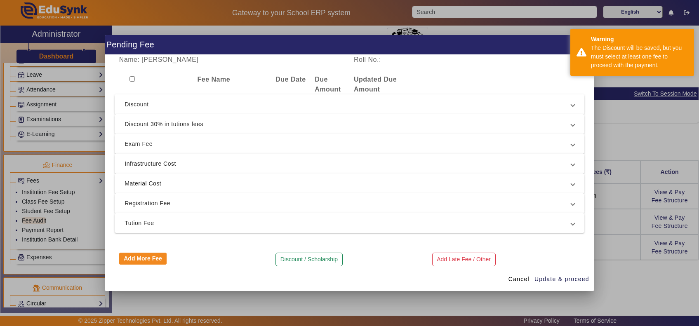
click at [166, 101] on span "Discount" at bounding box center [348, 104] width 447 height 10
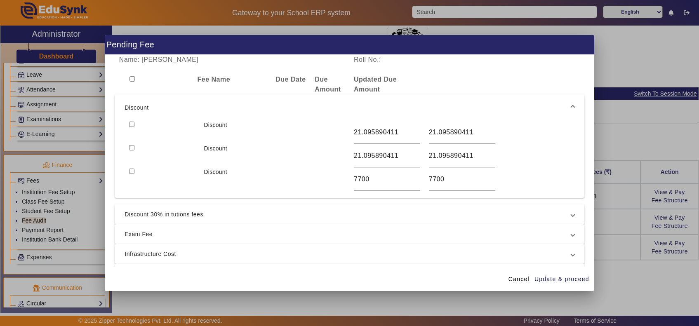
click at [130, 124] on input "checkbox" at bounding box center [131, 124] width 5 height 5
checkbox input "true"
click at [129, 148] on input "checkbox" at bounding box center [131, 147] width 5 height 5
checkbox input "true"
click at [511, 282] on span "Cancel" at bounding box center [518, 279] width 21 height 9
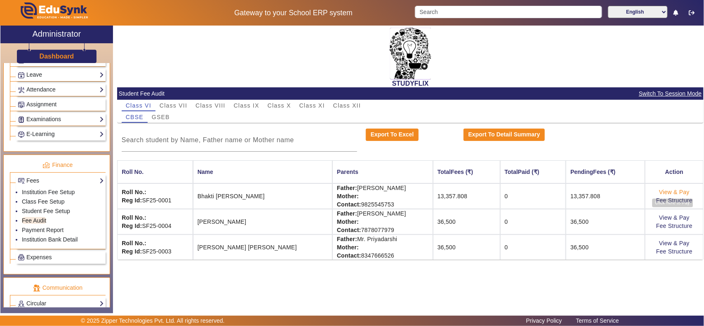
click at [673, 193] on link "View & Pay" at bounding box center [674, 192] width 31 height 7
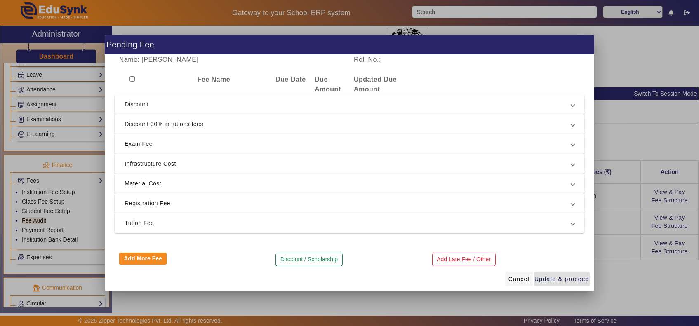
click at [518, 275] on span "Cancel" at bounding box center [518, 279] width 21 height 9
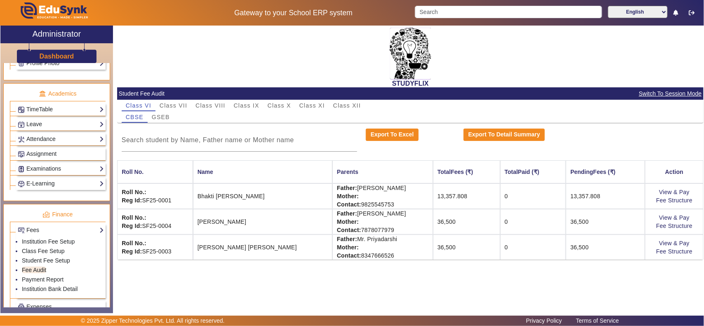
scroll to position [258, 0]
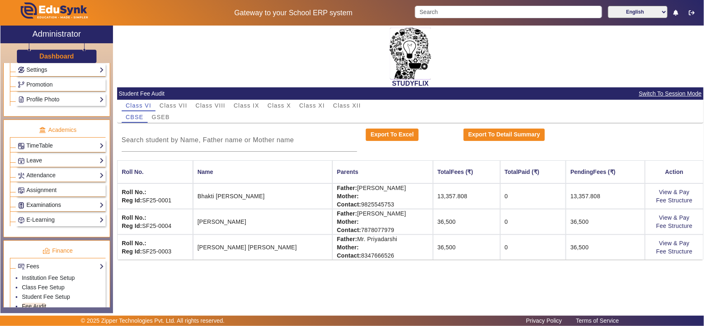
click at [36, 210] on link "Examinations" at bounding box center [61, 204] width 86 height 9
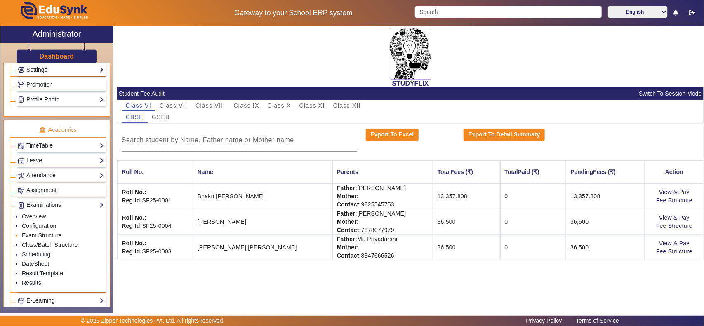
click at [41, 239] on link "Exam Structure" at bounding box center [42, 235] width 40 height 7
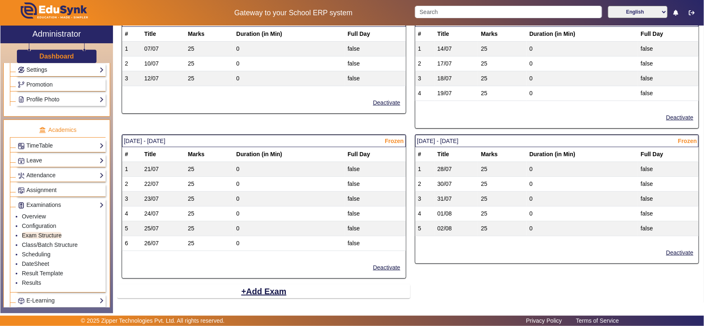
scroll to position [438, 0]
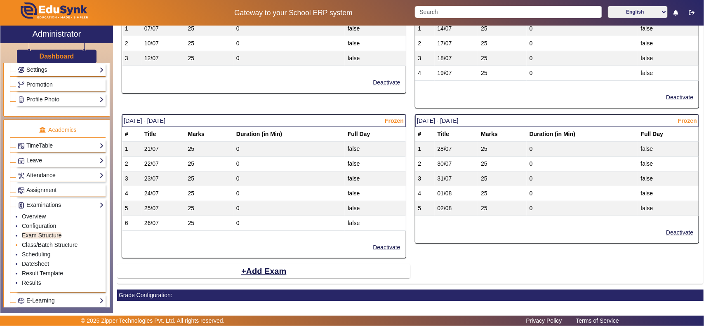
click at [52, 248] on link "Class/Batch Structure" at bounding box center [50, 245] width 56 height 7
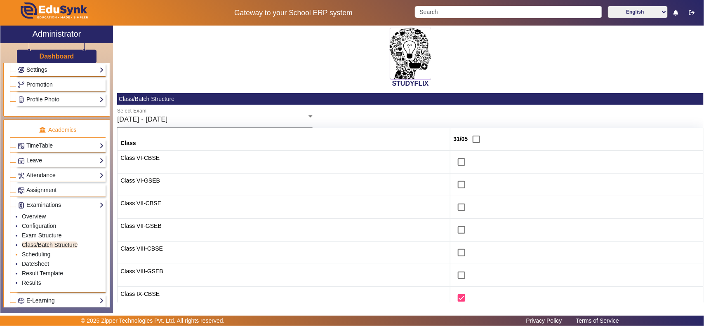
click at [42, 258] on link "Scheduling" at bounding box center [36, 254] width 28 height 7
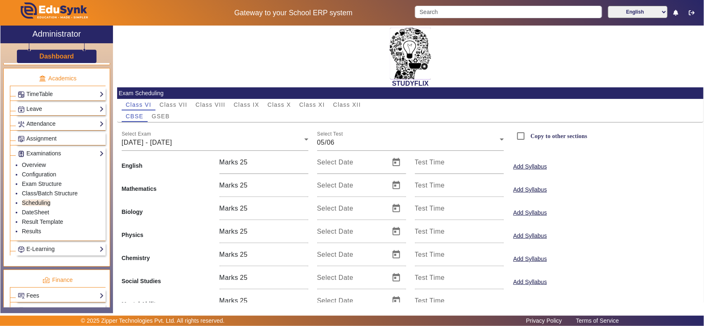
scroll to position [344, 0]
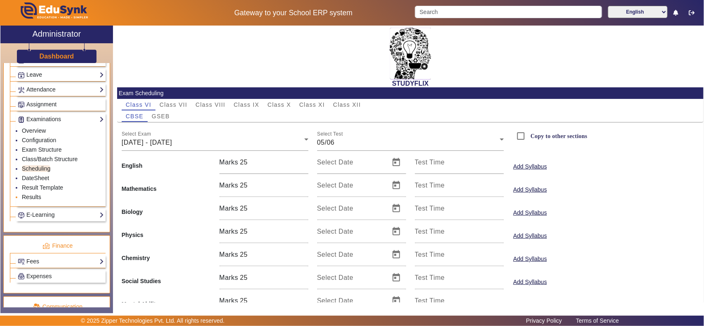
click at [29, 200] on link "Results" at bounding box center [31, 197] width 19 height 7
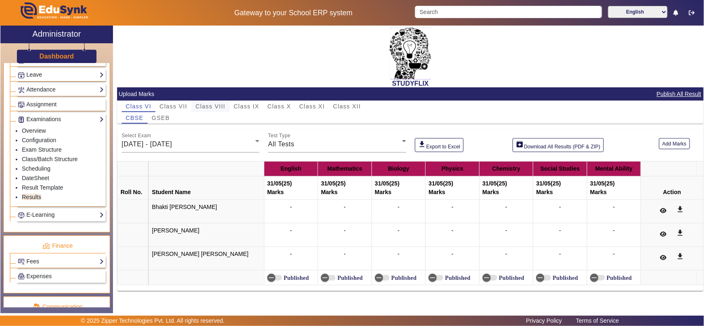
click at [216, 104] on span "Class VIII" at bounding box center [210, 107] width 30 height 6
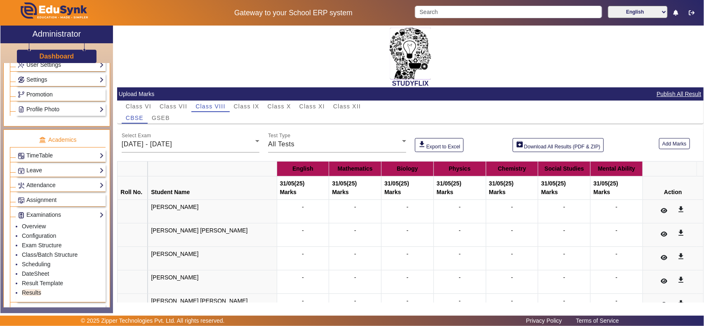
scroll to position [172, 0]
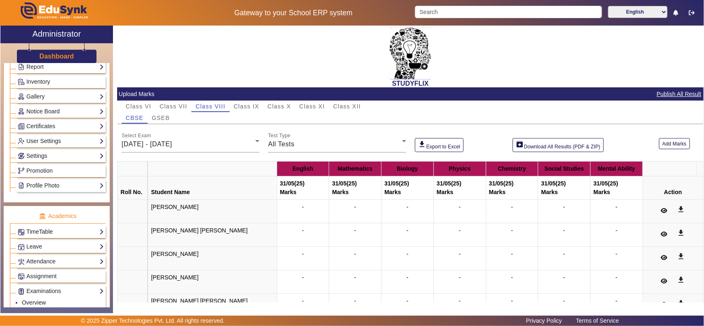
click at [32, 237] on link "TimeTable" at bounding box center [61, 231] width 86 height 9
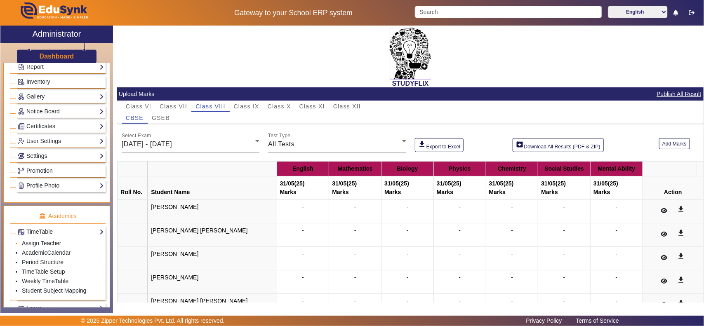
click at [49, 247] on link "Assign Teacher" at bounding box center [41, 243] width 39 height 7
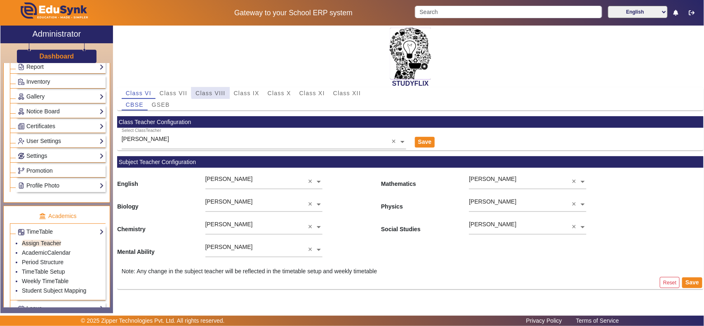
click at [223, 91] on span "Class VIII" at bounding box center [210, 93] width 30 height 6
click at [254, 94] on span "Class IX" at bounding box center [247, 93] width 26 height 6
click at [278, 91] on span "Class X" at bounding box center [280, 93] width 24 height 6
click at [308, 92] on span "Class XI" at bounding box center [312, 93] width 26 height 6
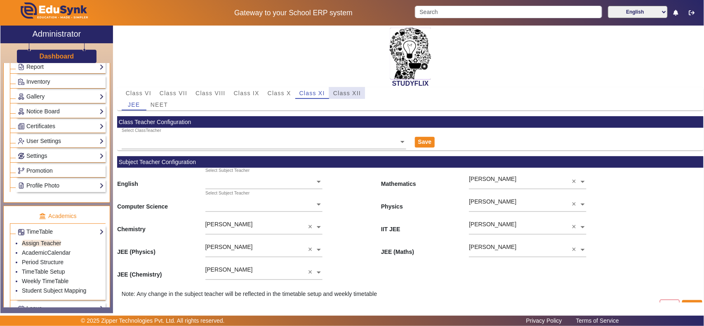
click at [341, 92] on span "Class XII" at bounding box center [347, 93] width 28 height 6
click at [171, 95] on span "Class VII" at bounding box center [174, 93] width 28 height 6
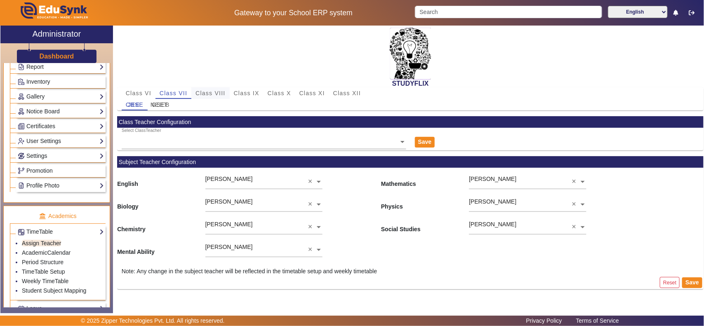
click at [219, 93] on span "Class VIII" at bounding box center [210, 93] width 30 height 6
click at [258, 90] on span "Class IX" at bounding box center [247, 93] width 26 height 6
click at [289, 91] on span "Class X" at bounding box center [280, 93] width 24 height 6
click at [310, 90] on span "Class XI" at bounding box center [312, 93] width 26 height 6
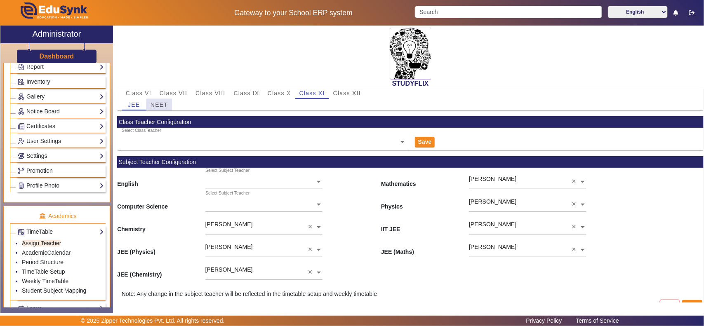
click at [160, 106] on span "NEET" at bounding box center [159, 105] width 17 height 6
click at [129, 103] on span "JEE" at bounding box center [134, 105] width 12 height 6
click at [256, 94] on span "Class IX" at bounding box center [247, 93] width 26 height 6
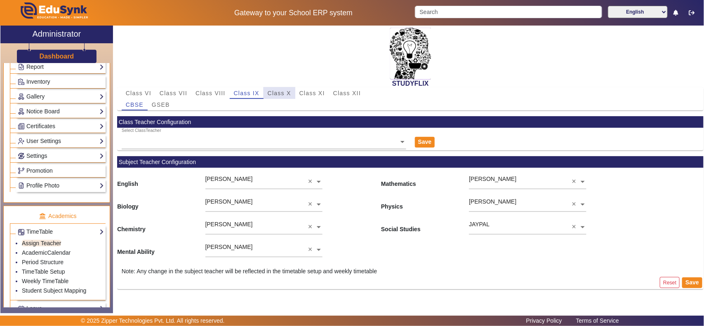
click at [282, 95] on span "Class X" at bounding box center [280, 93] width 24 height 6
drag, startPoint x: 316, startPoint y: 91, endPoint x: 339, endPoint y: 99, distance: 24.5
click at [318, 92] on span "Class XI" at bounding box center [312, 93] width 26 height 6
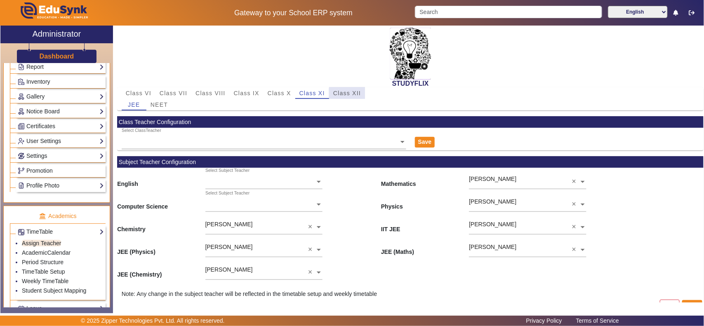
click at [351, 93] on span "Class XII" at bounding box center [347, 93] width 28 height 6
click at [133, 87] on span "Class VI" at bounding box center [139, 93] width 26 height 12
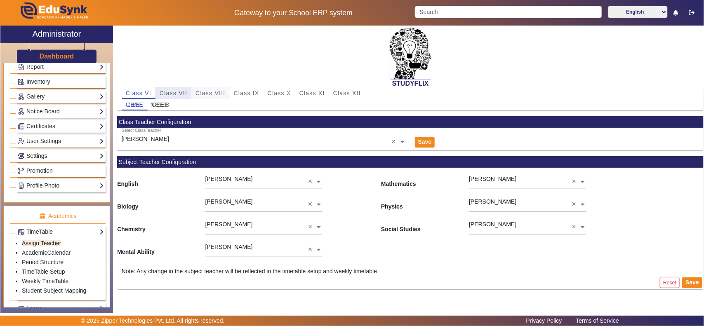
drag, startPoint x: 179, startPoint y: 87, endPoint x: 205, endPoint y: 89, distance: 26.0
click at [180, 89] on span "Class VII" at bounding box center [174, 93] width 28 height 12
click at [209, 89] on span "Class VIII" at bounding box center [210, 93] width 30 height 12
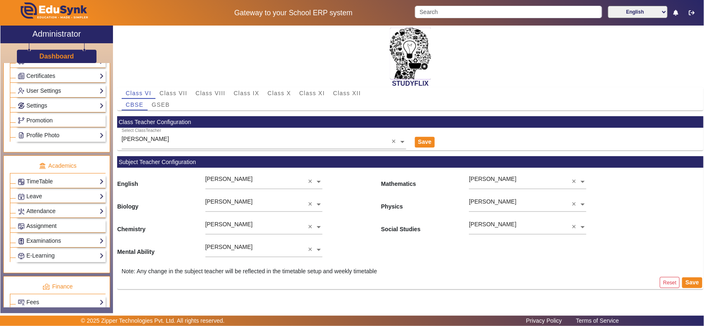
scroll to position [258, 0]
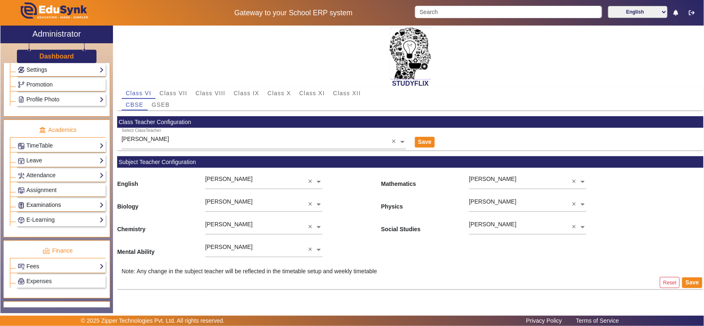
click at [47, 207] on link "Examinations" at bounding box center [61, 204] width 86 height 9
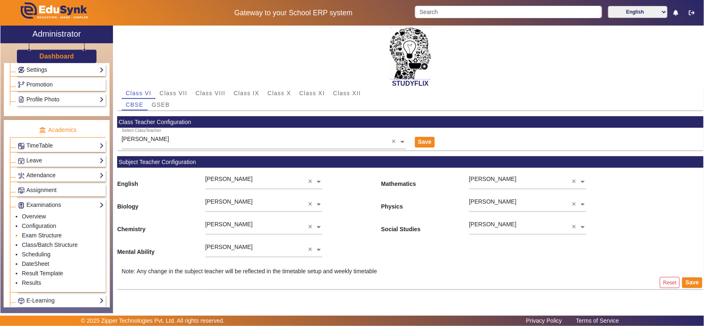
click at [47, 239] on link "Exam Structure" at bounding box center [42, 235] width 40 height 7
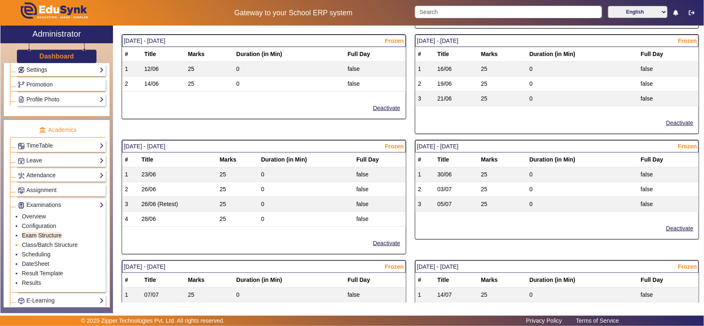
scroll to position [344, 0]
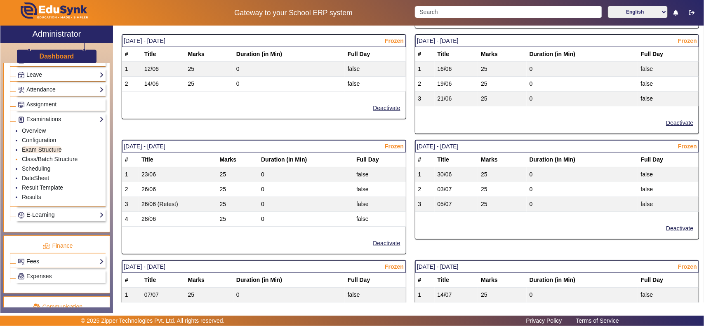
click at [54, 162] on link "Class/Batch Structure" at bounding box center [50, 159] width 56 height 7
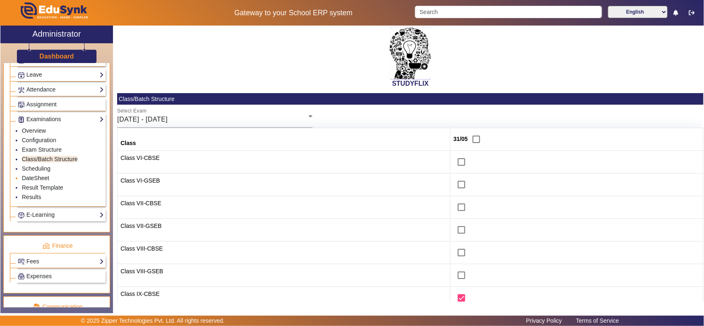
click at [42, 181] on link "DateSheet" at bounding box center [35, 178] width 27 height 7
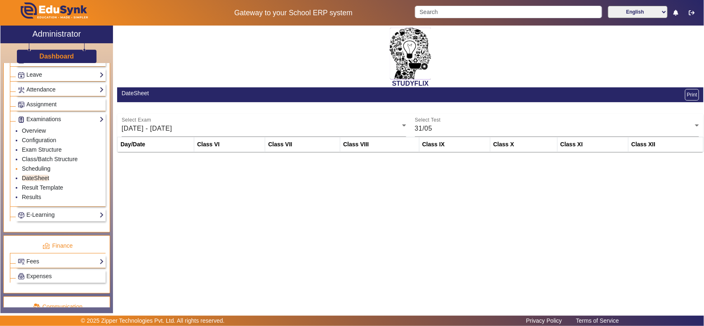
click at [38, 172] on link "Scheduling" at bounding box center [36, 168] width 28 height 7
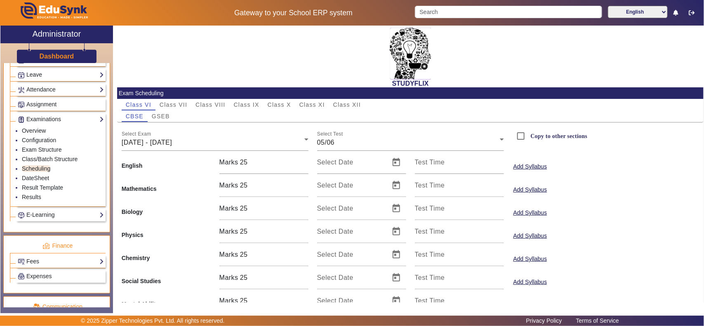
click at [210, 104] on span "Class VIII" at bounding box center [210, 105] width 30 height 6
click at [161, 115] on span "GSEB" at bounding box center [161, 116] width 18 height 6
click at [127, 118] on span "CBSE" at bounding box center [135, 116] width 18 height 6
click at [272, 188] on input "30" at bounding box center [274, 186] width 68 height 10
drag, startPoint x: 250, startPoint y: 160, endPoint x: 240, endPoint y: 163, distance: 10.0
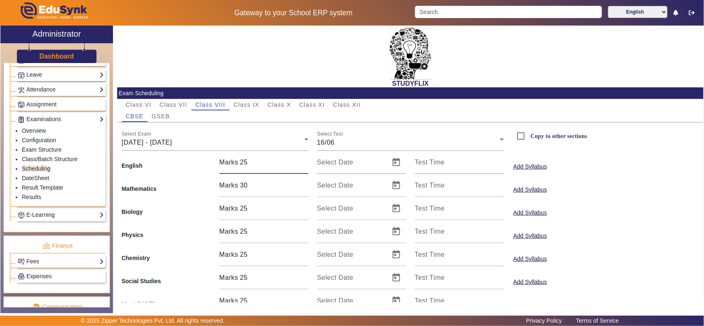
click at [240, 163] on input "25" at bounding box center [274, 163] width 68 height 10
type input "31"
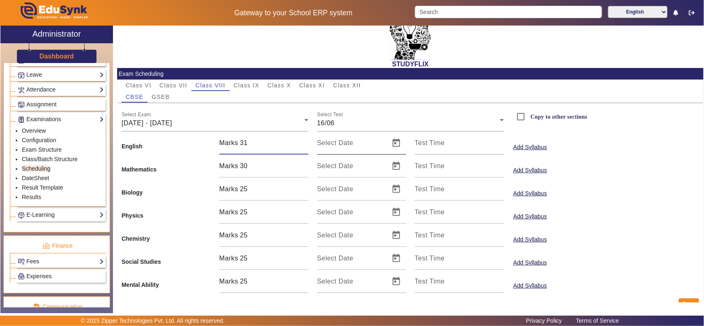
scroll to position [36, 0]
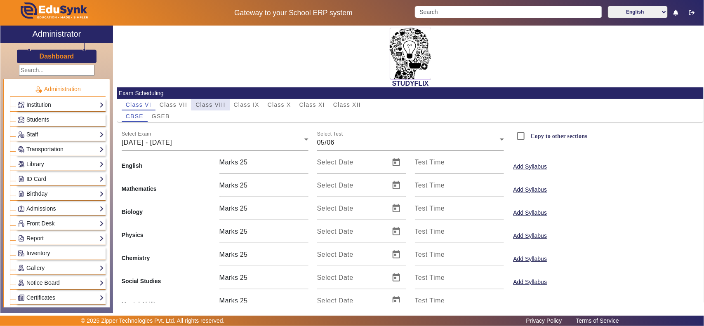
click at [220, 102] on span "Class VIII" at bounding box center [210, 105] width 30 height 6
click at [345, 144] on div "16/06" at bounding box center [408, 143] width 183 height 10
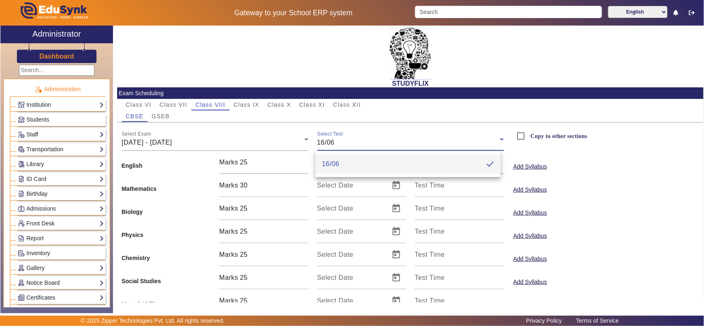
click at [184, 135] on div at bounding box center [352, 163] width 704 height 326
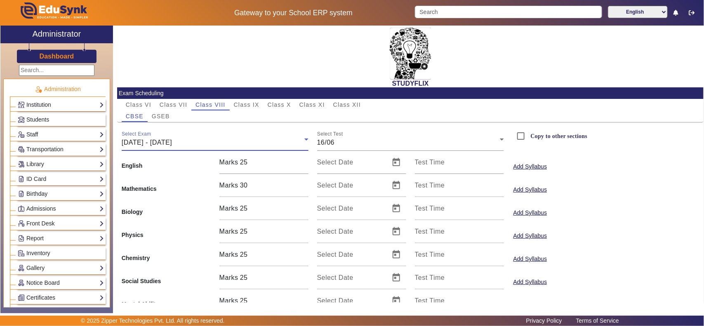
click at [200, 144] on div "16/06/2025 - 21/06/2025" at bounding box center [213, 143] width 183 height 10
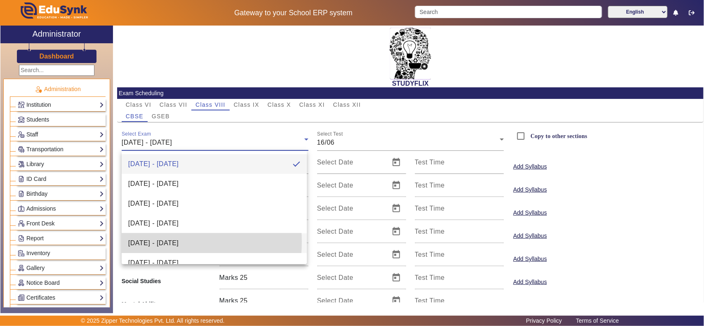
click at [165, 242] on span "14/07/2025 - 19/07/2025" at bounding box center [153, 243] width 50 height 10
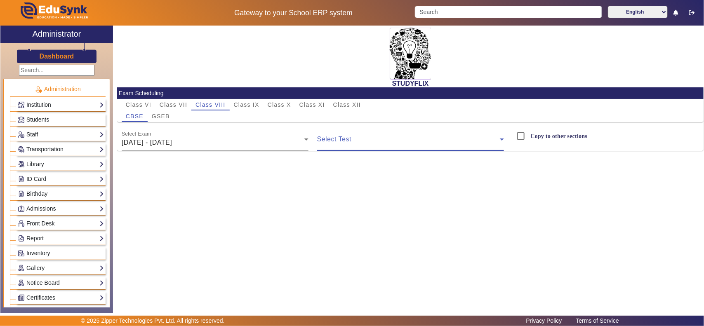
click at [367, 144] on span at bounding box center [408, 143] width 183 height 10
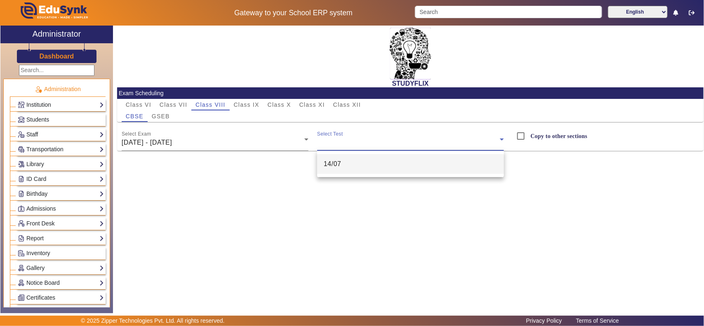
click at [351, 165] on mat-option "14/07" at bounding box center [410, 164] width 187 height 20
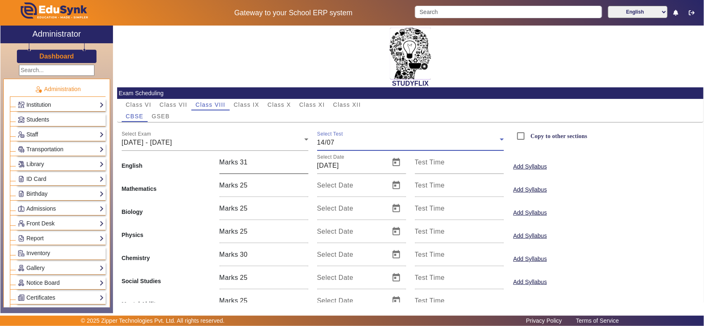
click at [263, 164] on input "31" at bounding box center [274, 163] width 68 height 10
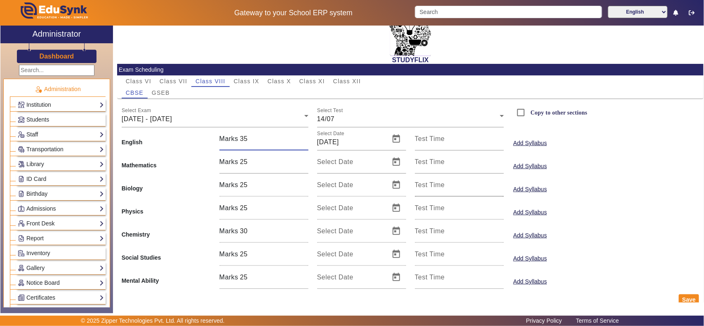
scroll to position [36, 0]
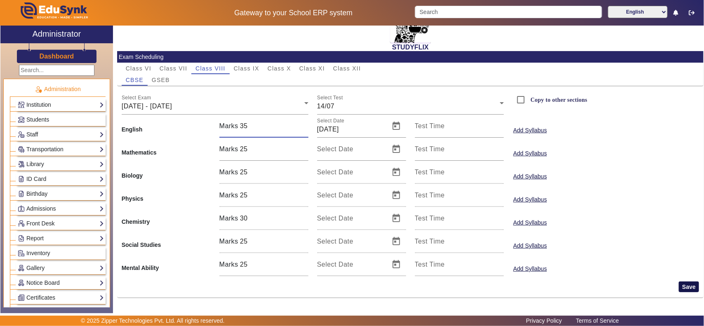
type input "35"
click at [685, 285] on button "Save" at bounding box center [689, 287] width 20 height 11
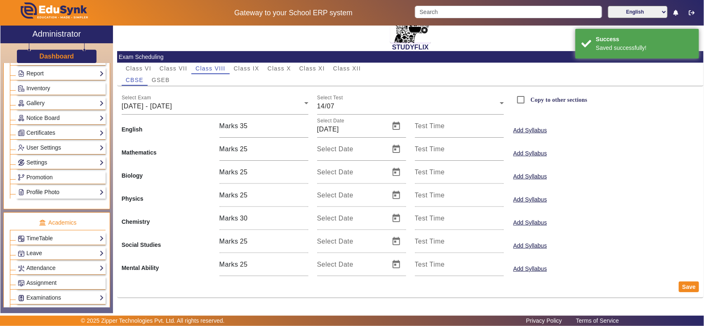
scroll to position [172, 0]
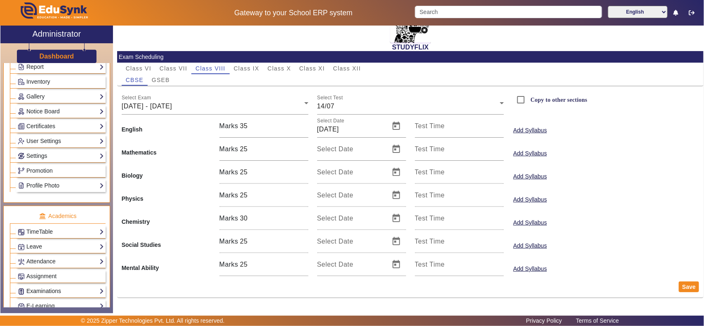
click at [55, 296] on link "Examinations" at bounding box center [61, 291] width 86 height 9
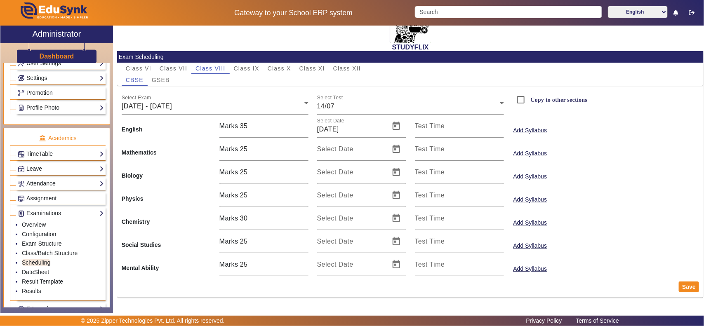
scroll to position [344, 0]
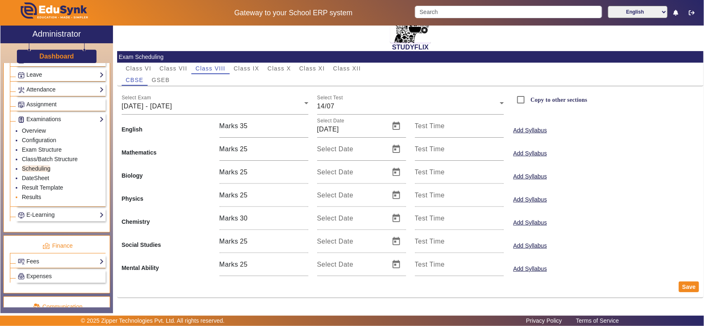
click at [36, 200] on link "Results" at bounding box center [31, 197] width 19 height 7
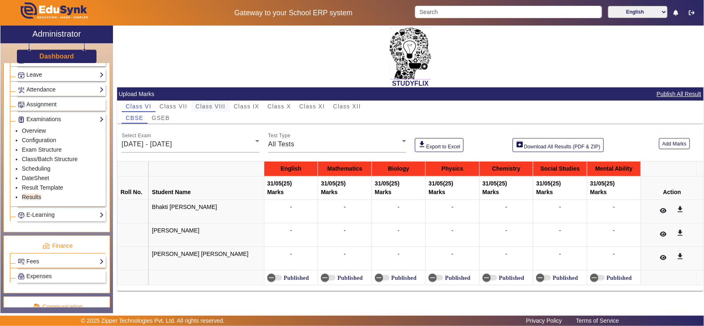
click at [222, 106] on span "Class VIII" at bounding box center [210, 107] width 30 height 6
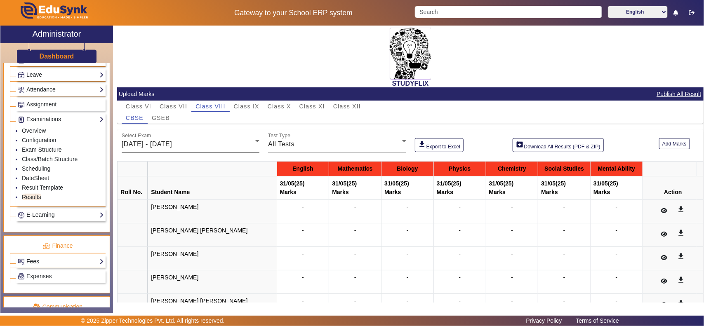
click at [207, 143] on div "26/05/2025 - 31/05/2025" at bounding box center [189, 144] width 134 height 10
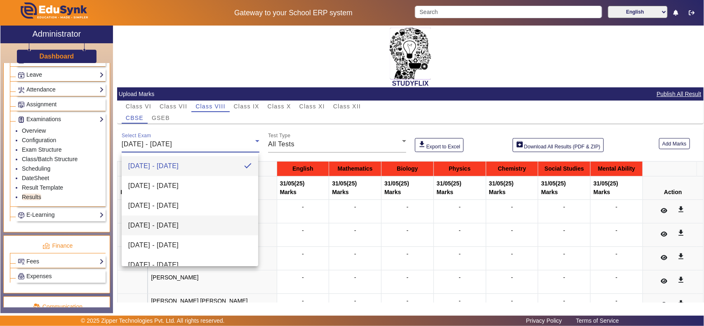
scroll to position [86, 0]
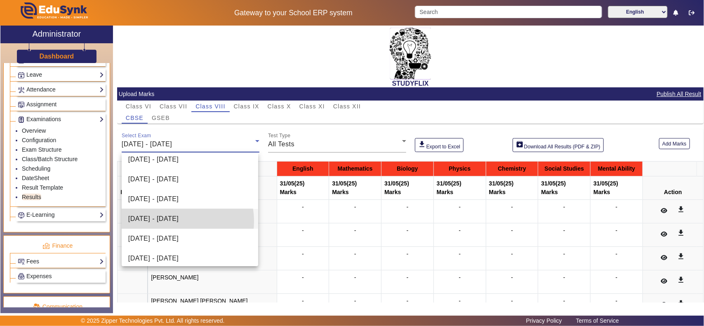
click at [170, 221] on span "14/07/2025 - 19/07/2025" at bounding box center [153, 219] width 50 height 10
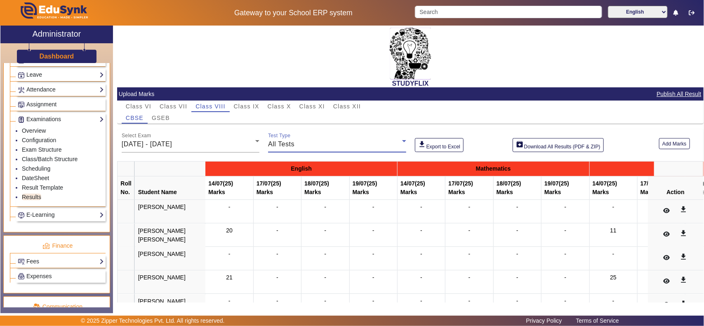
click at [304, 146] on div "All Tests" at bounding box center [335, 144] width 134 height 10
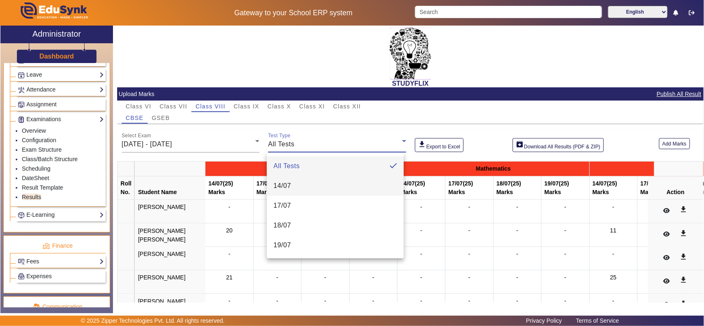
click at [290, 186] on span "14/07" at bounding box center [282, 186] width 18 height 10
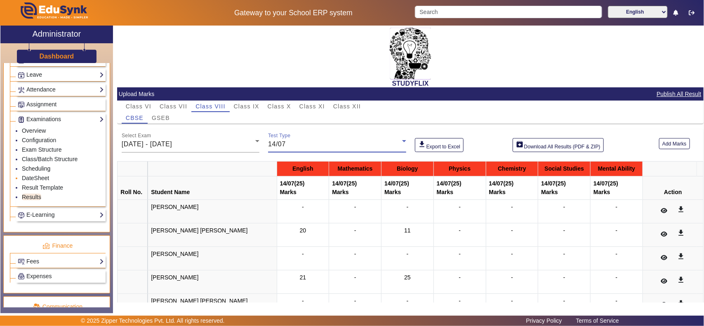
drag, startPoint x: 40, startPoint y: 176, endPoint x: 49, endPoint y: 180, distance: 8.9
click at [42, 172] on link "Scheduling" at bounding box center [36, 168] width 28 height 7
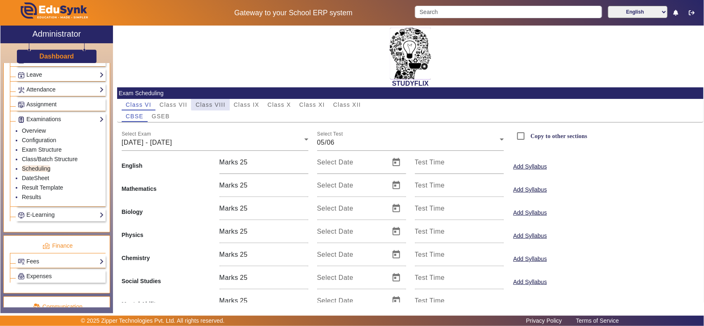
drag, startPoint x: 215, startPoint y: 101, endPoint x: 213, endPoint y: 129, distance: 27.3
click at [215, 102] on span "Class VIII" at bounding box center [210, 105] width 30 height 6
click at [247, 144] on div "16/06/2025 - 21/06/2025" at bounding box center [213, 143] width 183 height 10
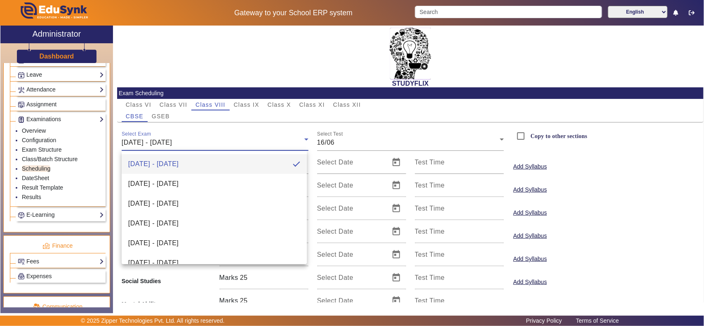
drag, startPoint x: 180, startPoint y: 240, endPoint x: 207, endPoint y: 232, distance: 28.7
click at [179, 238] on span "14/07/2025 - 19/07/2025" at bounding box center [153, 243] width 50 height 10
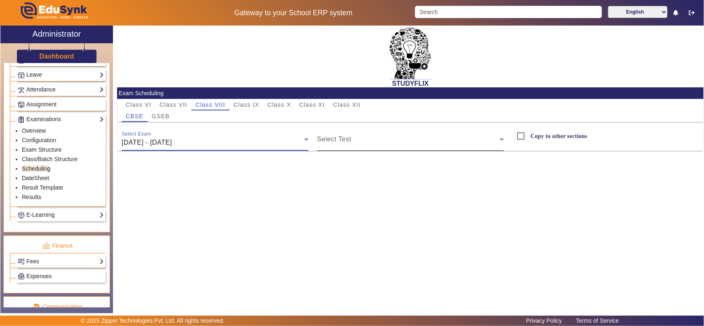
click at [348, 139] on span at bounding box center [408, 143] width 183 height 10
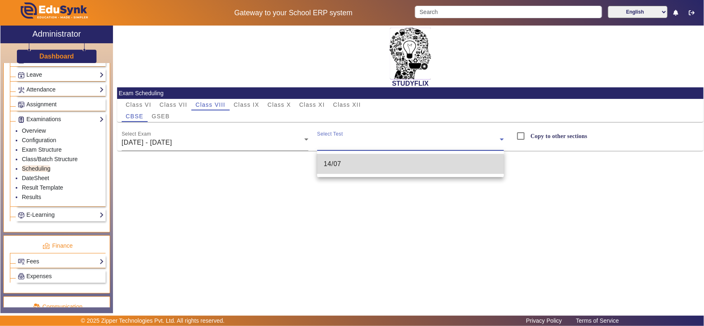
click at [335, 172] on mat-option "14/07" at bounding box center [410, 164] width 187 height 20
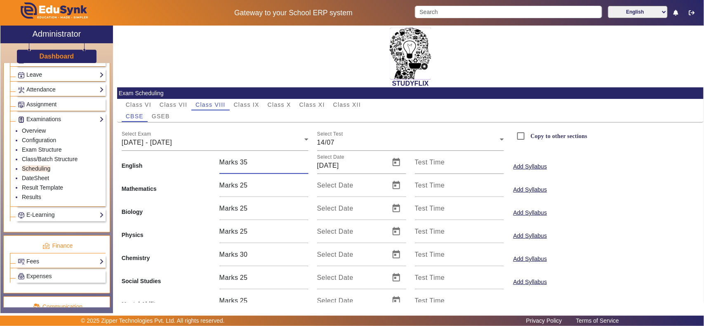
drag, startPoint x: 259, startPoint y: 162, endPoint x: 240, endPoint y: 162, distance: 18.6
click at [240, 162] on input "35" at bounding box center [274, 163] width 68 height 10
type input "31"
click at [595, 174] on div "Add Syllabus" at bounding box center [557, 185] width 98 height 23
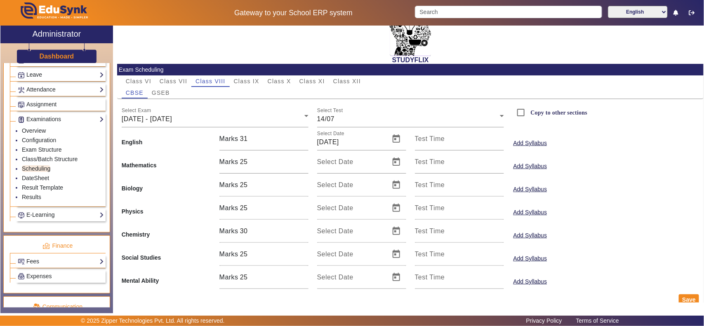
scroll to position [36, 0]
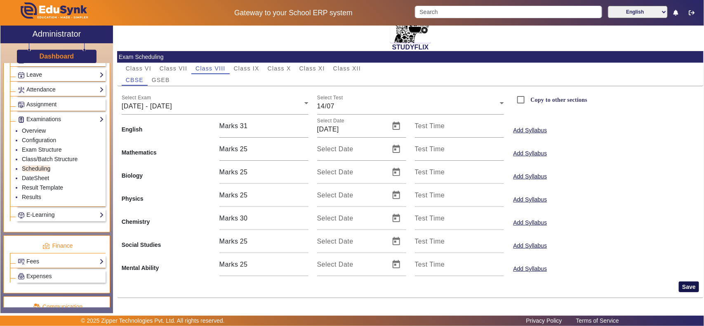
click at [685, 286] on button "Save" at bounding box center [689, 287] width 20 height 11
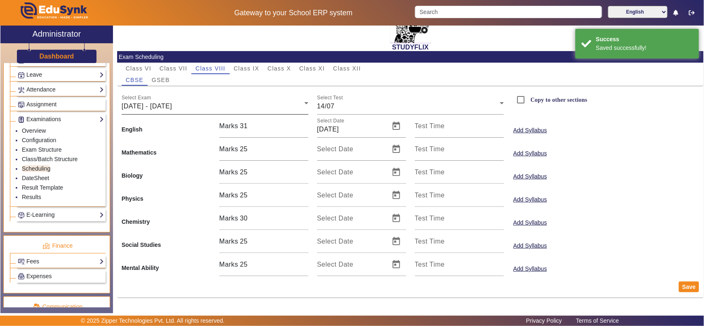
click at [205, 103] on div "14/07/2025 - 19/07/2025" at bounding box center [213, 106] width 183 height 10
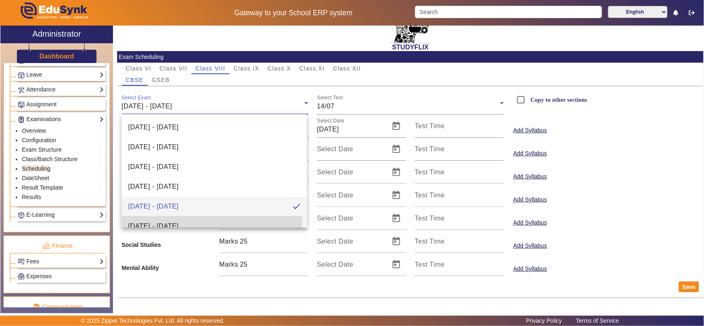
click at [179, 223] on span "21/07/2025 - 26/07/2025" at bounding box center [153, 226] width 50 height 10
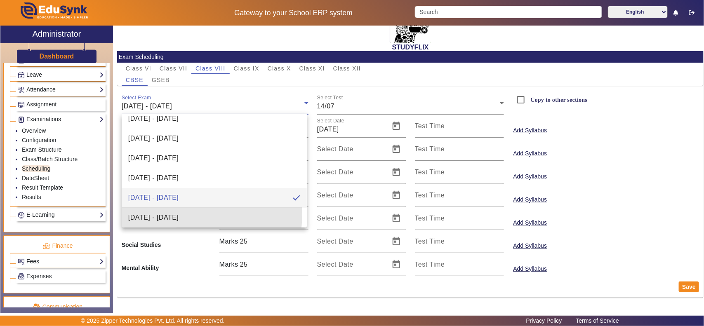
scroll to position [0, 0]
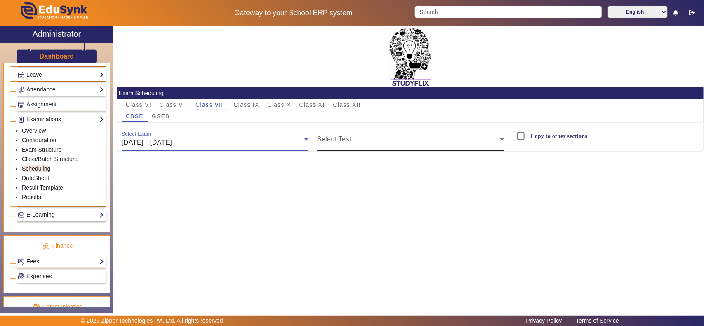
click at [327, 137] on mat-label "Select Test" at bounding box center [334, 139] width 34 height 7
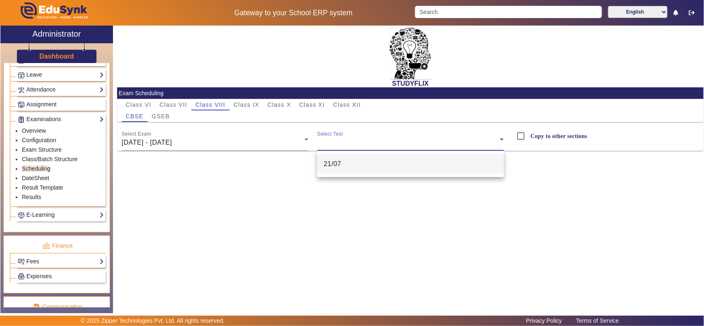
click at [327, 164] on span "21/07" at bounding box center [333, 164] width 18 height 10
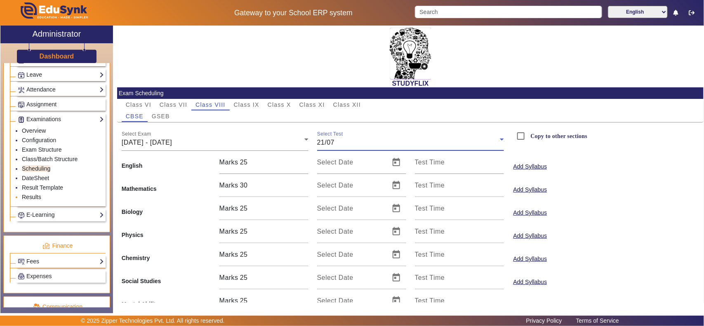
click at [33, 200] on link "Results" at bounding box center [31, 197] width 19 height 7
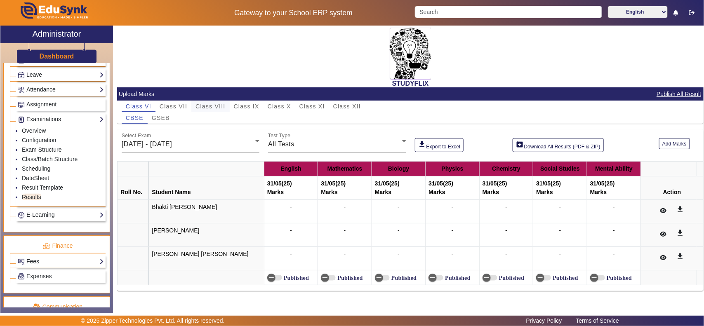
click at [217, 108] on span "Class VIII" at bounding box center [210, 107] width 30 height 6
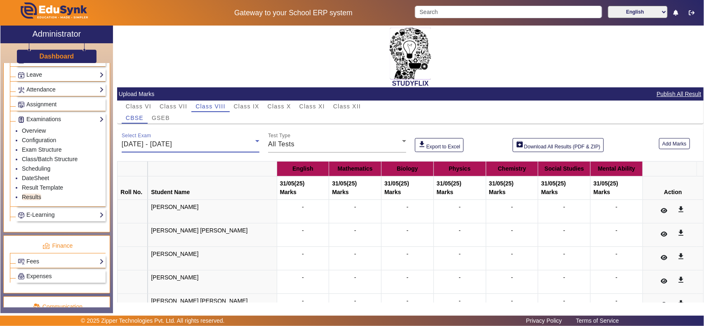
click at [203, 144] on div "26/05/2025 - 31/05/2025" at bounding box center [189, 144] width 134 height 10
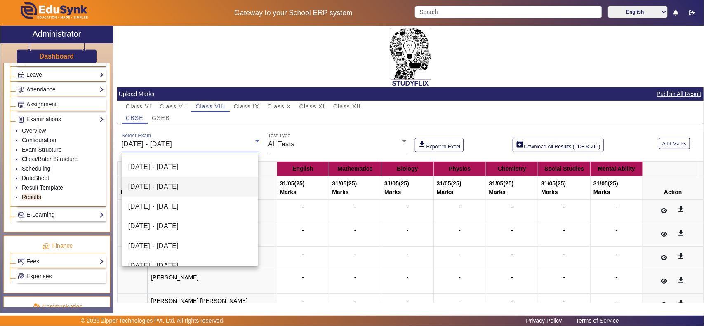
scroll to position [91, 0]
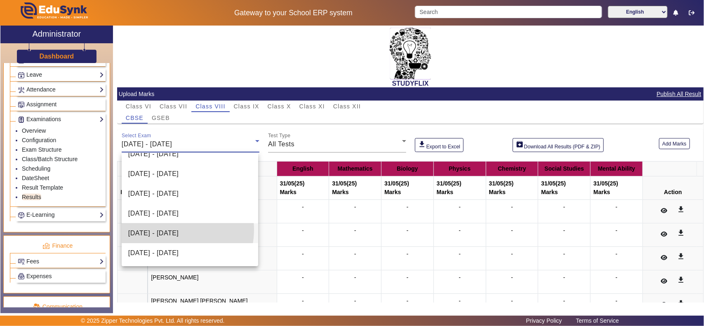
click at [166, 229] on span "21/07/2025 - 26/07/2025" at bounding box center [153, 233] width 50 height 10
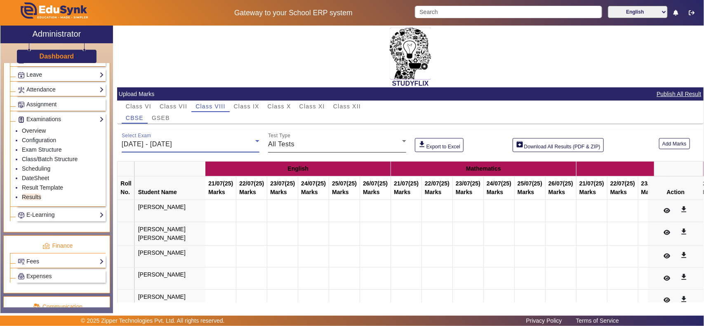
click at [319, 142] on div "All Tests" at bounding box center [335, 144] width 134 height 10
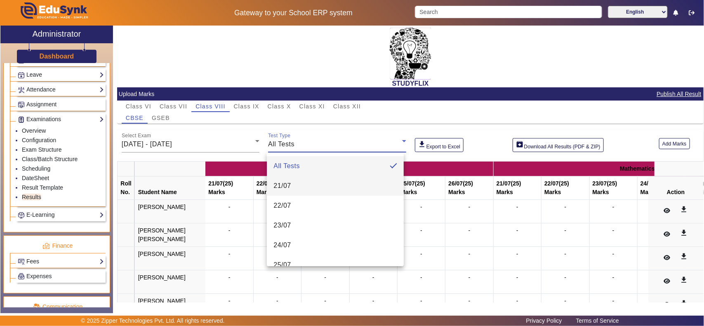
click at [301, 186] on mat-option "21/07" at bounding box center [335, 186] width 136 height 20
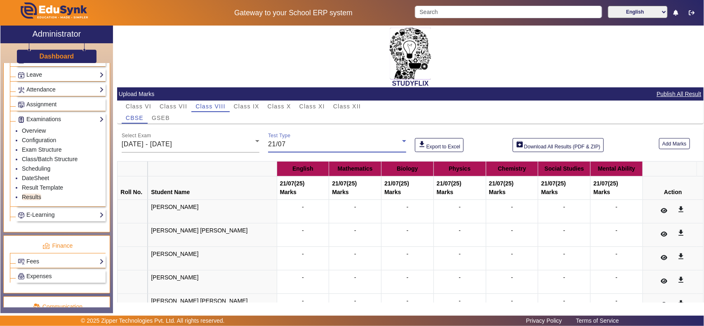
click at [349, 187] on th "21/07 (25) Marks" at bounding box center [355, 188] width 52 height 24
click at [46, 32] on h2 "Administrator" at bounding box center [56, 34] width 49 height 10
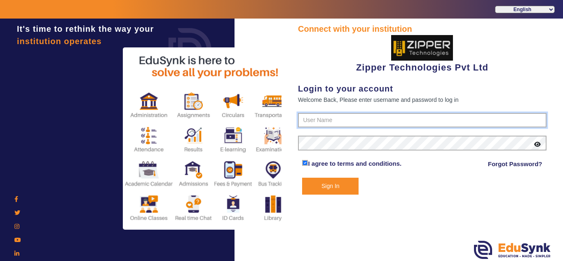
type input "1008790000"
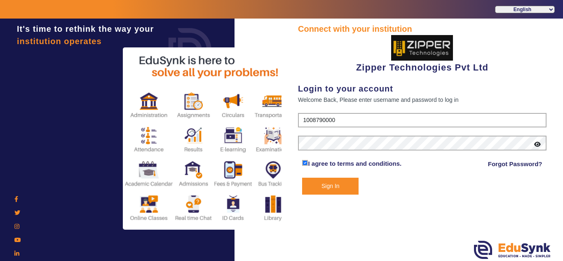
click at [341, 185] on button "Sign In" at bounding box center [330, 186] width 56 height 17
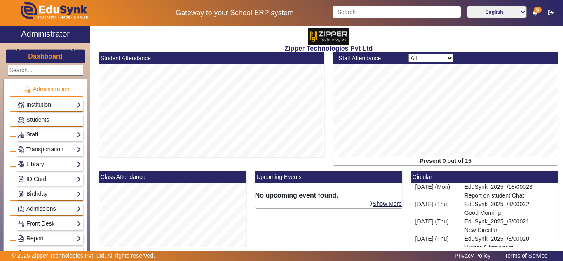
click at [40, 136] on link "Staff" at bounding box center [50, 134] width 64 height 9
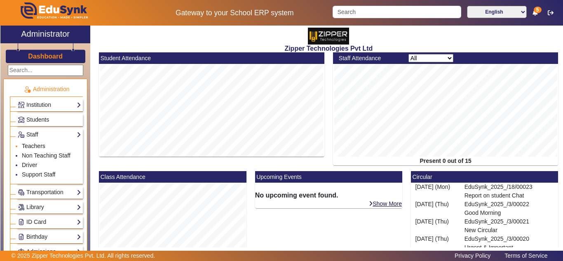
click at [31, 148] on link "Teachers" at bounding box center [34, 146] width 24 height 7
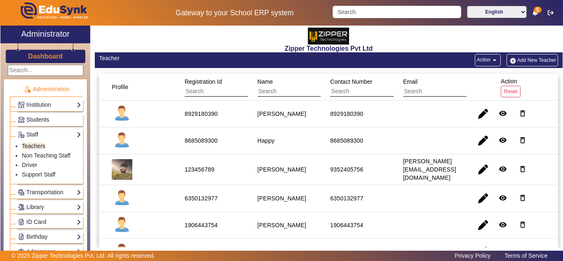
click at [32, 120] on span "Students" at bounding box center [37, 119] width 23 height 7
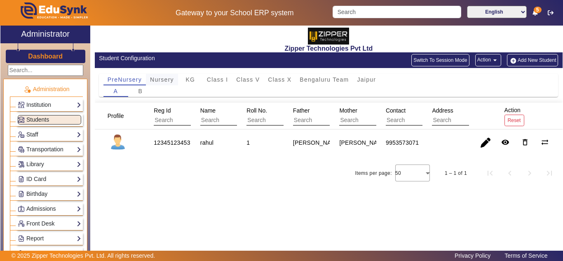
click at [169, 80] on span "Nursery" at bounding box center [162, 80] width 24 height 6
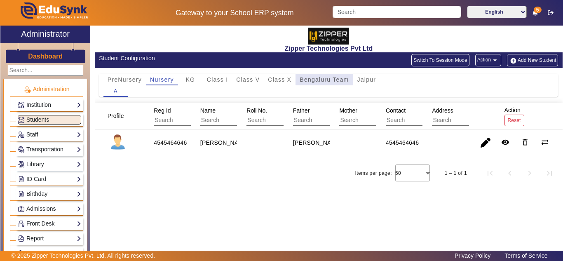
click at [317, 76] on span "Bengaluru Team" at bounding box center [324, 80] width 49 height 12
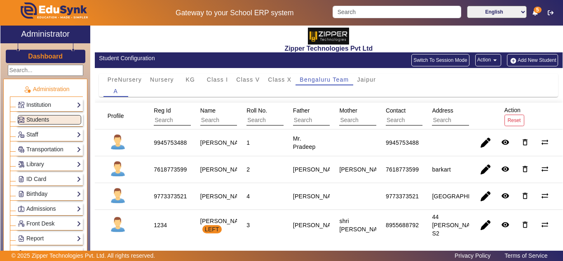
click at [396, 144] on div "9945753488" at bounding box center [402, 143] width 33 height 8
click at [398, 144] on div "9945753488" at bounding box center [402, 143] width 33 height 8
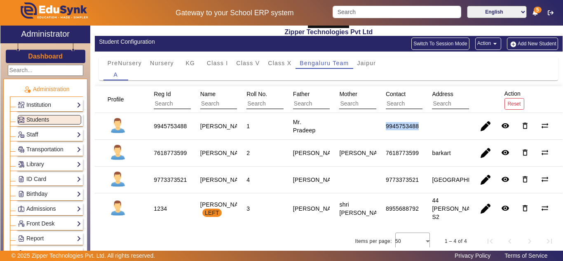
scroll to position [30, 0]
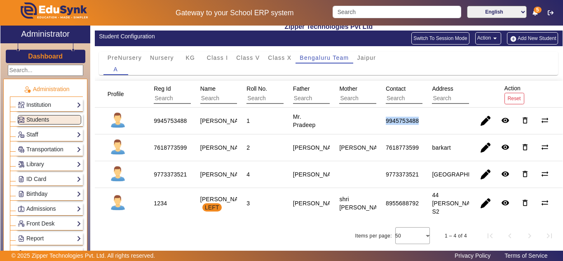
click at [403, 117] on div "9945753488" at bounding box center [402, 121] width 33 height 8
click at [399, 117] on div "9945753488" at bounding box center [402, 121] width 33 height 8
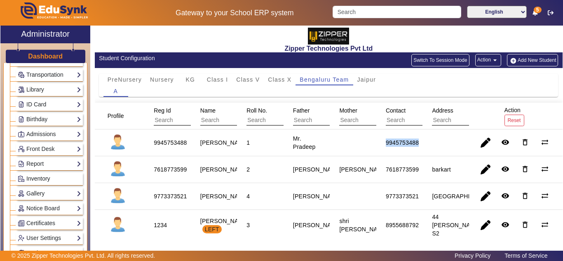
scroll to position [0, 0]
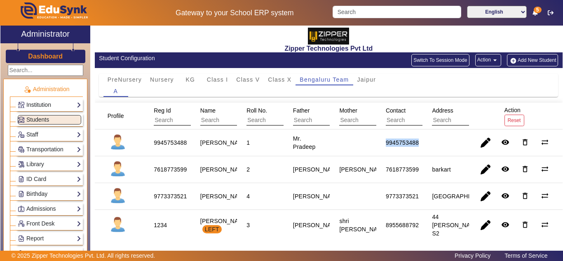
click at [41, 104] on link "Institution" at bounding box center [50, 104] width 64 height 9
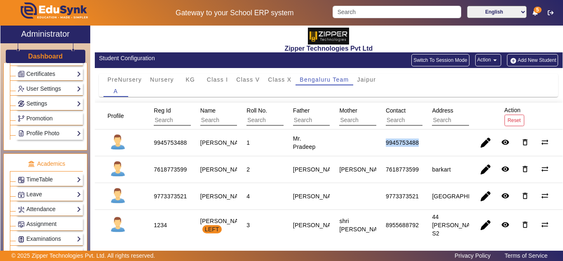
scroll to position [275, 0]
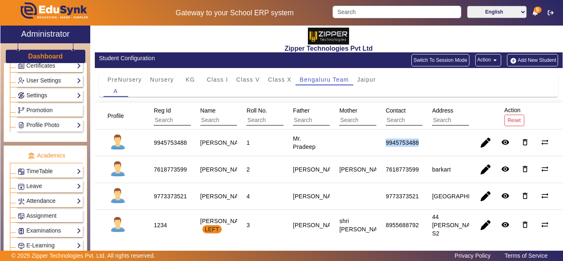
click at [38, 206] on link "Attendance" at bounding box center [50, 200] width 64 height 9
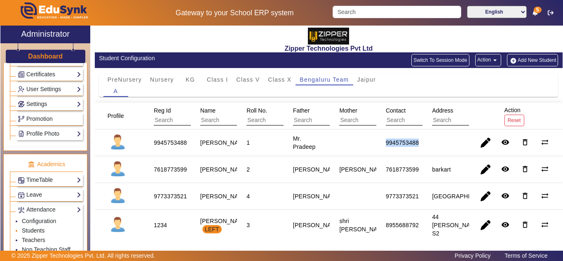
click at [41, 231] on link "Students" at bounding box center [33, 230] width 23 height 7
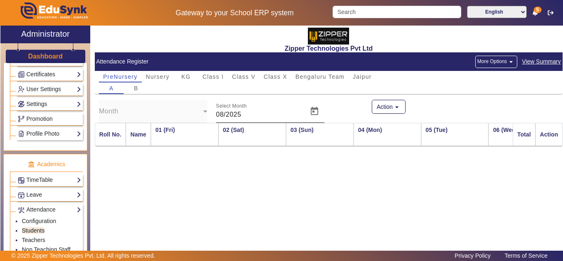
scroll to position [0, 1102]
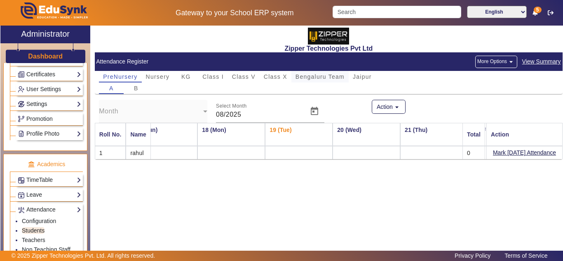
click at [306, 74] on span "Bengaluru Team" at bounding box center [320, 77] width 49 height 6
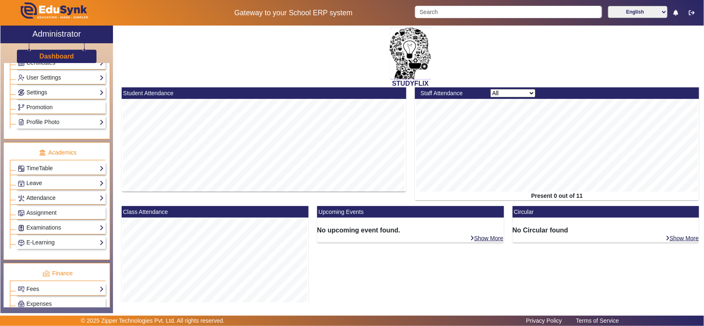
scroll to position [258, 0]
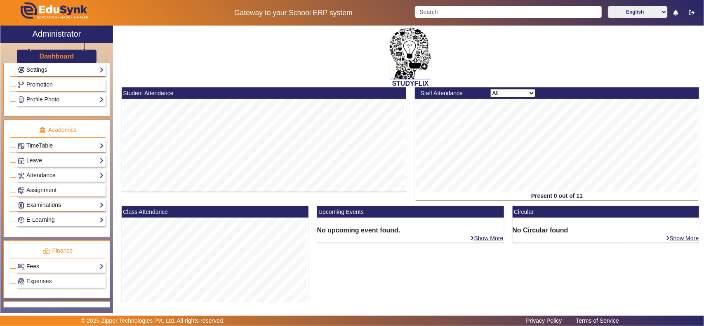
click at [44, 188] on link "Examinations" at bounding box center [61, 204] width 86 height 9
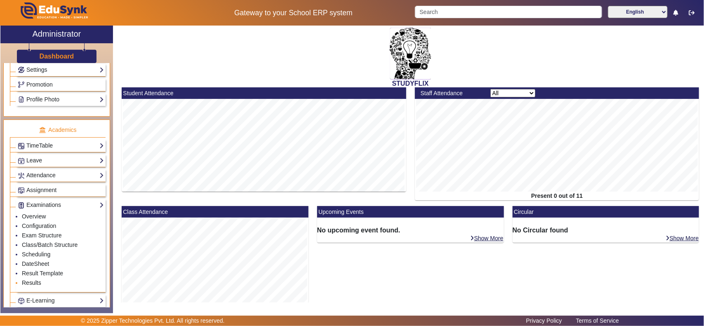
click at [38, 188] on link "Results" at bounding box center [31, 283] width 19 height 7
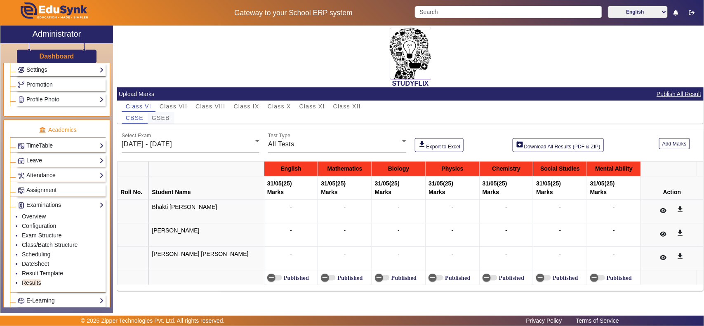
click at [161, 120] on span "GSEB" at bounding box center [161, 118] width 18 height 6
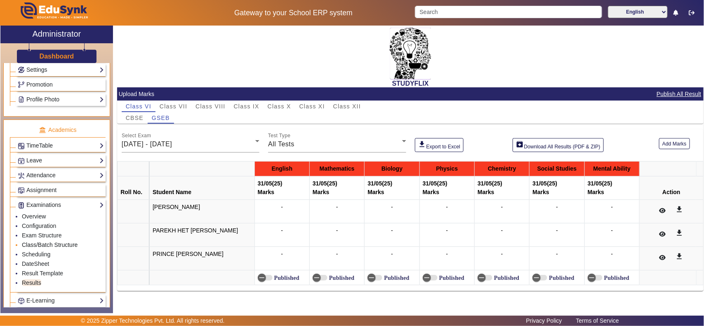
click at [42, 188] on link "Class/Batch Structure" at bounding box center [50, 245] width 56 height 7
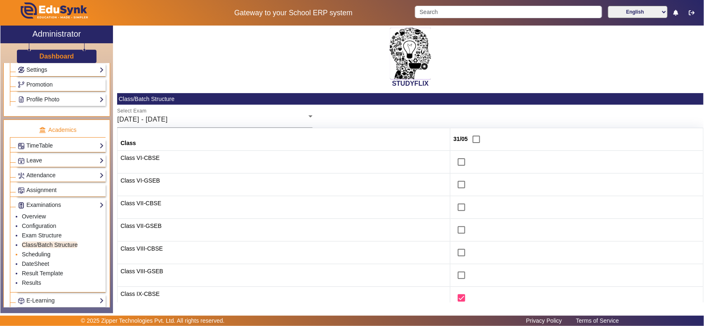
click at [42, 188] on link "Scheduling" at bounding box center [36, 254] width 28 height 7
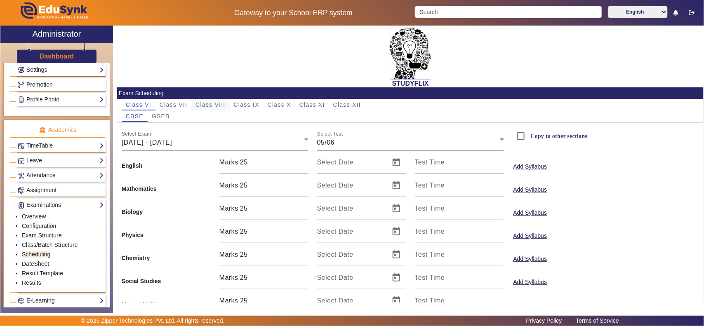
click at [216, 102] on span "Class VIII" at bounding box center [210, 105] width 30 height 6
click at [165, 113] on span "GSEB" at bounding box center [161, 116] width 18 height 6
click at [296, 139] on div "16/06/2025 - 21/06/2025" at bounding box center [213, 143] width 183 height 10
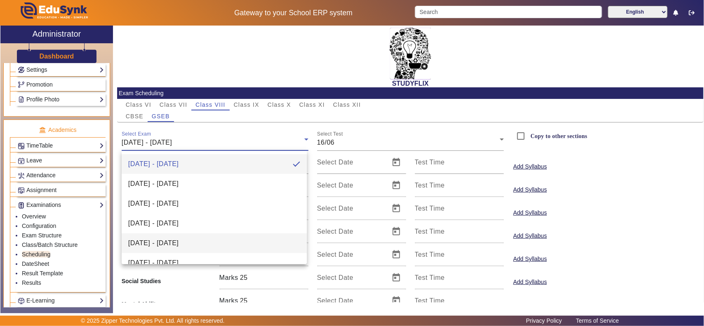
drag, startPoint x: 168, startPoint y: 242, endPoint x: 312, endPoint y: 188, distance: 153.6
click at [169, 188] on span "14/07/2025 - 19/07/2025" at bounding box center [153, 243] width 50 height 10
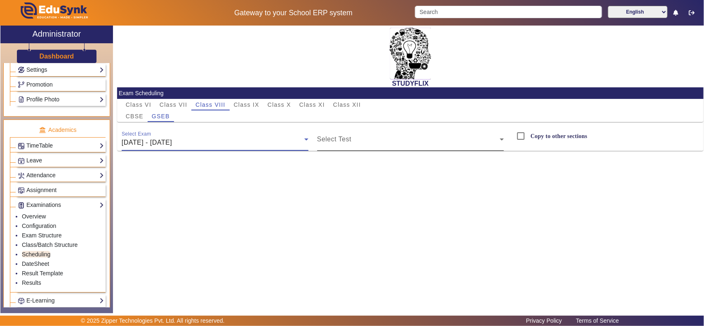
click at [351, 139] on span at bounding box center [408, 143] width 183 height 10
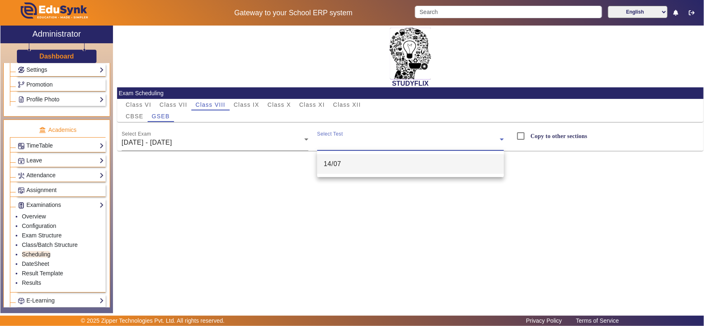
click at [338, 166] on span "14/07" at bounding box center [333, 164] width 18 height 10
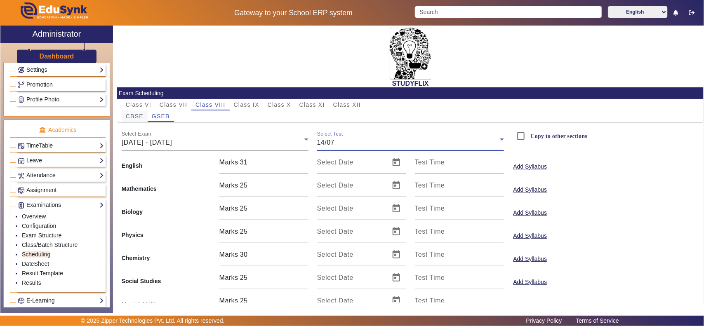
click at [139, 115] on span "CBSE" at bounding box center [135, 116] width 18 height 6
click at [205, 143] on div "16/06/2025 - 21/06/2025" at bounding box center [213, 143] width 183 height 10
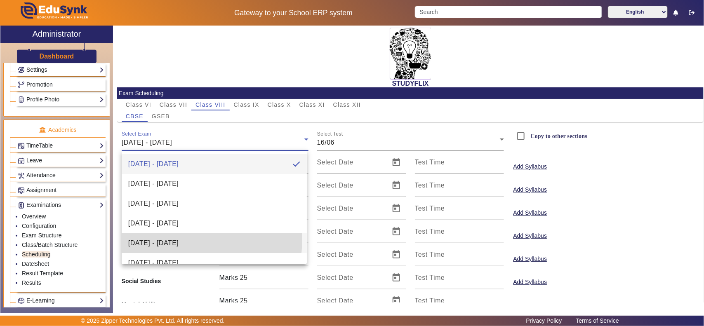
drag, startPoint x: 186, startPoint y: 240, endPoint x: 193, endPoint y: 238, distance: 6.9
click at [179, 188] on span "14/07/2025 - 19/07/2025" at bounding box center [153, 243] width 50 height 10
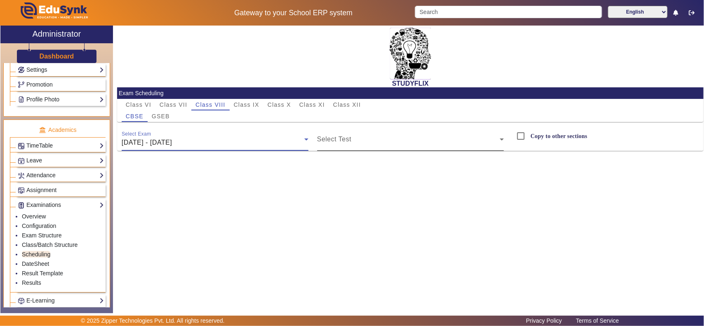
click at [340, 136] on mat-label "Select Test" at bounding box center [334, 139] width 34 height 7
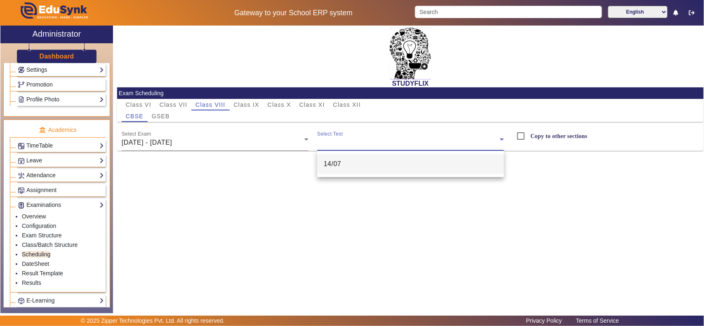
click at [335, 164] on span "14/07" at bounding box center [333, 164] width 18 height 10
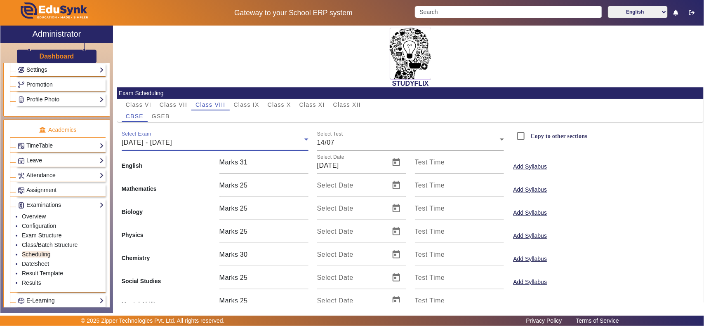
click at [172, 139] on span "14/07/2025 - 19/07/2025" at bounding box center [147, 142] width 50 height 7
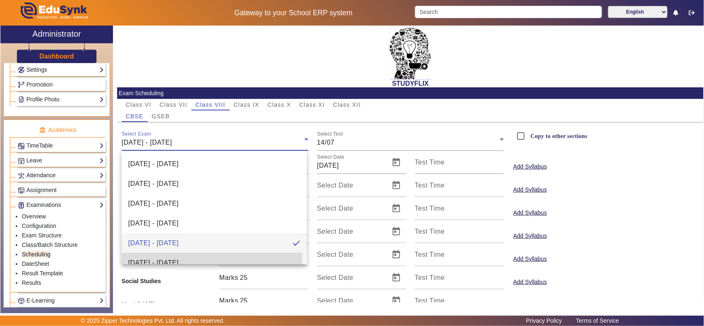
click at [163, 188] on span "21/07/2025 - 26/07/2025" at bounding box center [153, 263] width 50 height 10
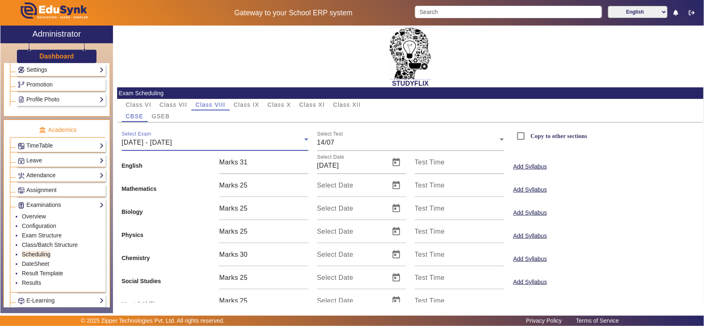
scroll to position [9, 0]
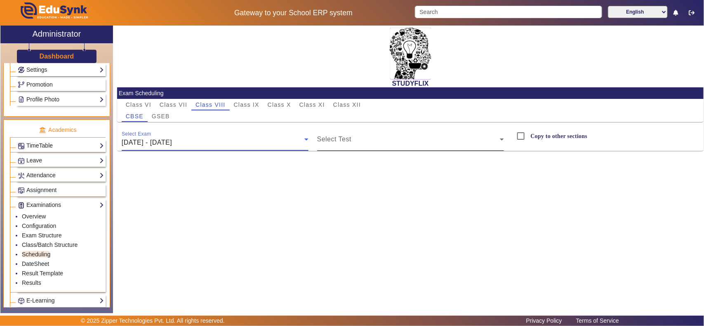
click at [378, 131] on div "Select Test" at bounding box center [410, 139] width 187 height 23
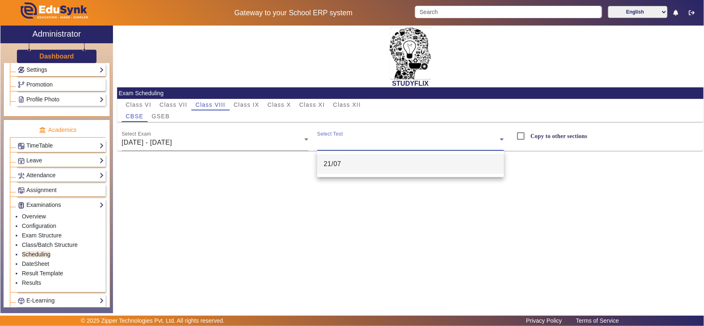
click at [335, 163] on span "21/07" at bounding box center [333, 164] width 18 height 10
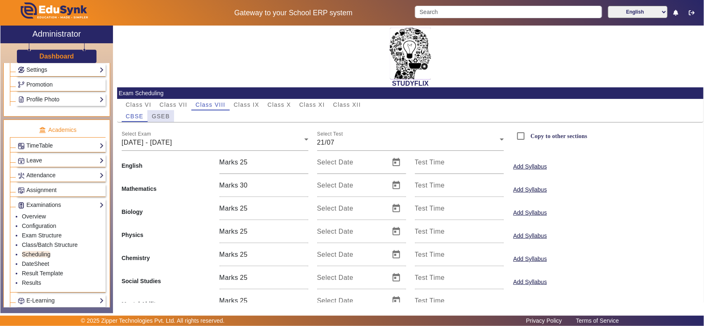
click at [164, 115] on span "GSEB" at bounding box center [161, 116] width 18 height 6
click at [166, 142] on span "16/06/2025 - 21/06/2025" at bounding box center [147, 142] width 50 height 7
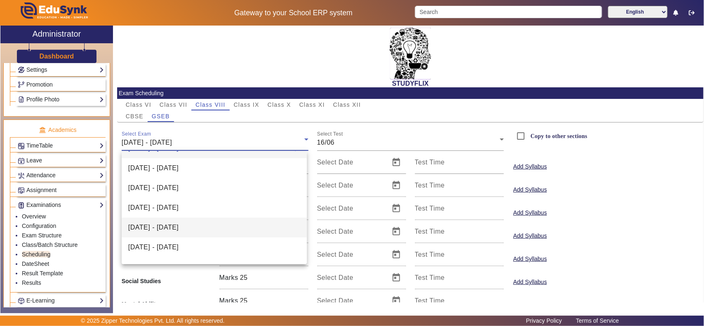
scroll to position [31, 0]
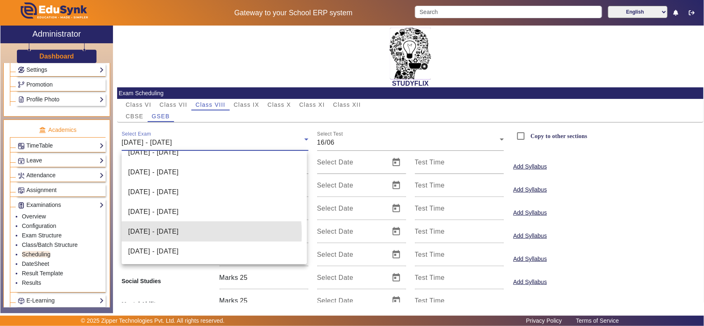
drag, startPoint x: 170, startPoint y: 233, endPoint x: 266, endPoint y: 201, distance: 101.1
click at [170, 188] on span "21/07/2025 - 26/07/2025" at bounding box center [153, 232] width 50 height 10
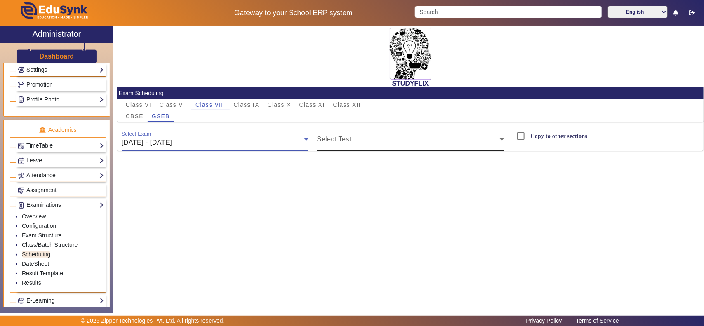
click at [374, 137] on div "Select Test" at bounding box center [410, 139] width 187 height 23
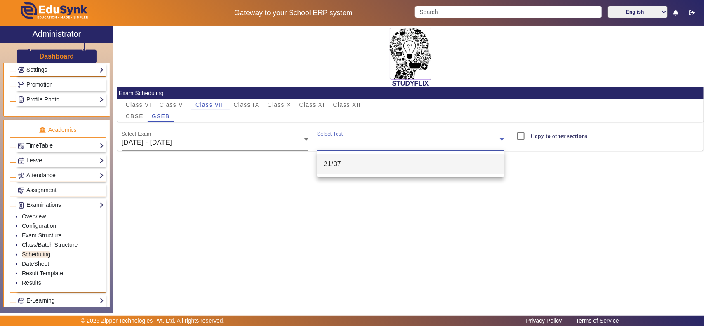
click at [360, 165] on mat-option "21/07" at bounding box center [410, 164] width 187 height 20
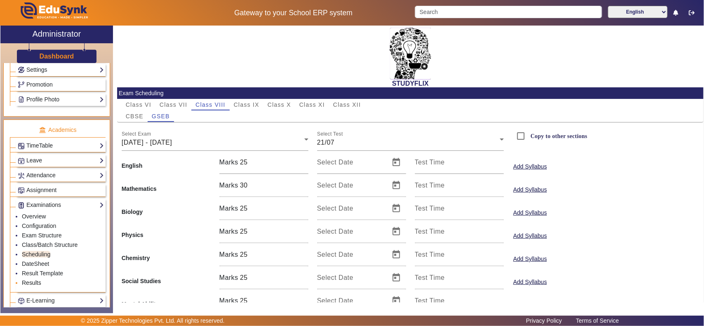
click at [36, 188] on link "Results" at bounding box center [31, 283] width 19 height 7
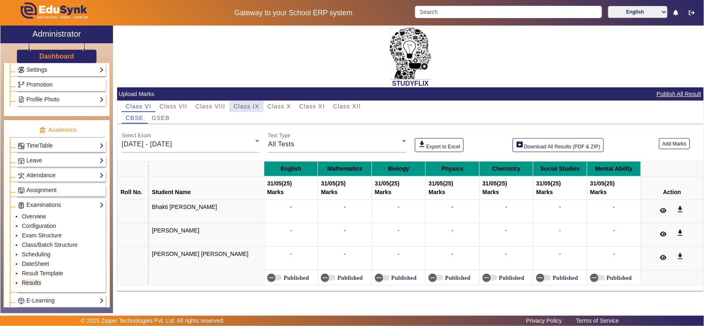
click at [244, 106] on span "Class IX" at bounding box center [247, 107] width 26 height 6
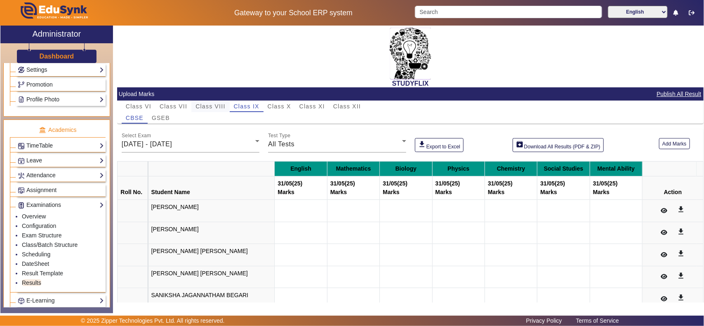
click at [219, 106] on span "Class VIII" at bounding box center [210, 107] width 30 height 6
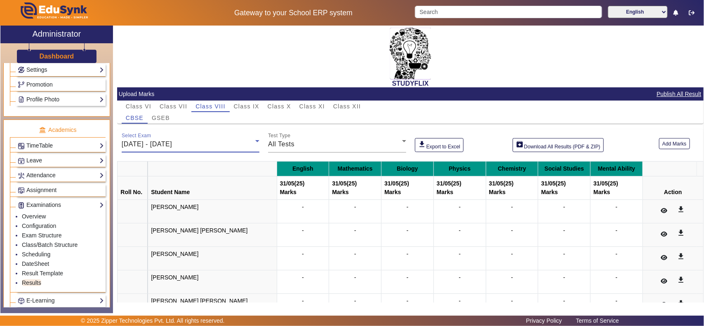
click at [199, 143] on div "26/05/2025 - 31/05/2025" at bounding box center [189, 144] width 134 height 10
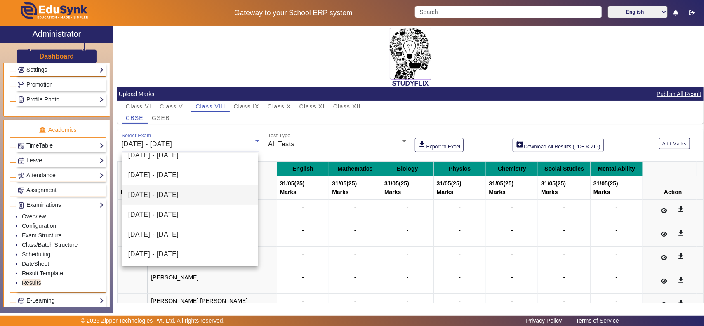
scroll to position [91, 0]
click at [179, 188] on span "14/07/2025 - 19/07/2025" at bounding box center [153, 214] width 50 height 10
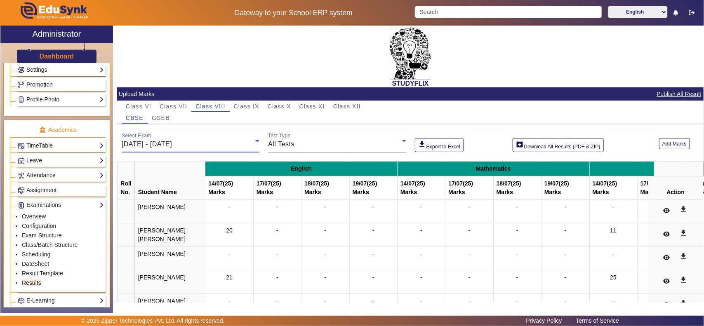
click at [202, 143] on div "14/07/2025 - 19/07/2025" at bounding box center [189, 144] width 134 height 10
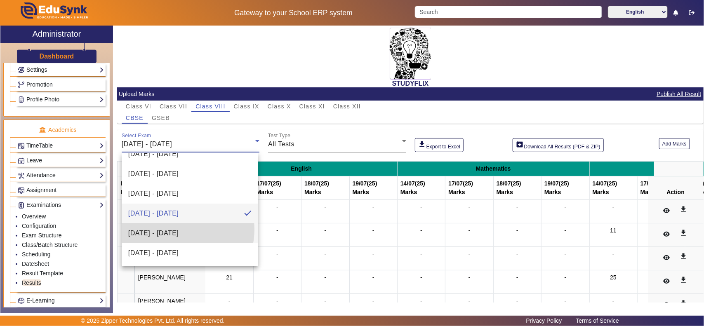
click at [176, 188] on span "21/07/2025 - 26/07/2025" at bounding box center [153, 233] width 50 height 10
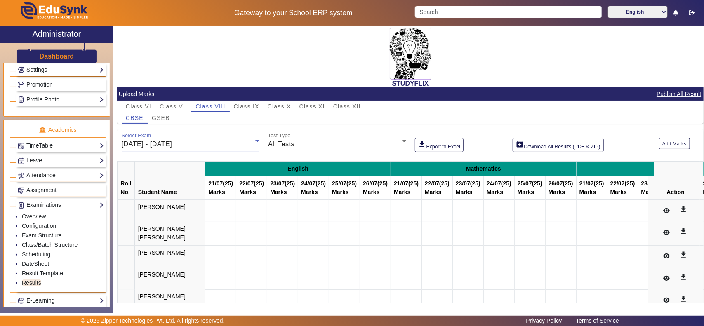
click at [318, 145] on div "All Tests" at bounding box center [335, 144] width 134 height 10
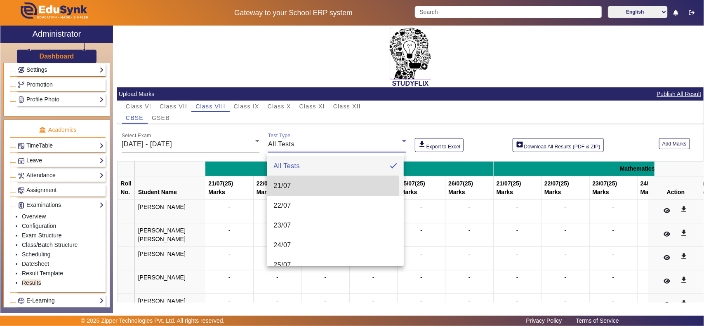
click at [296, 187] on mat-option "21/07" at bounding box center [335, 186] width 136 height 20
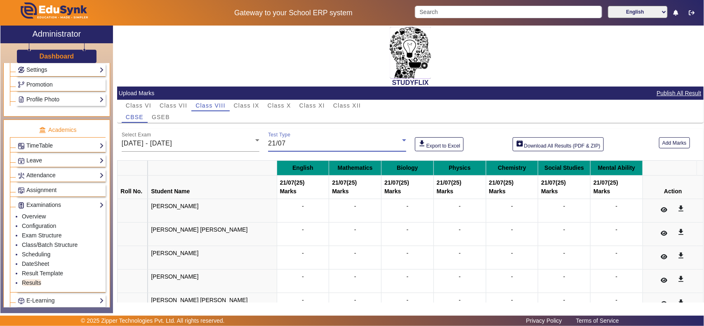
scroll to position [0, 0]
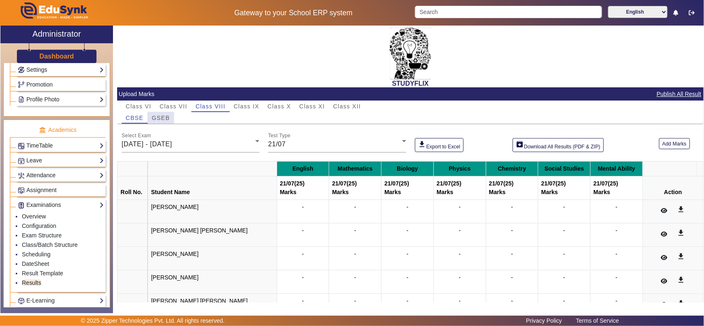
click at [166, 120] on span "GSEB" at bounding box center [161, 118] width 18 height 6
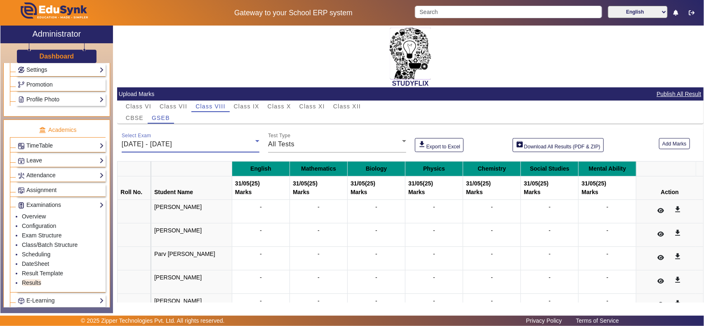
click at [178, 148] on div "26/05/2025 - 31/05/2025" at bounding box center [189, 144] width 134 height 10
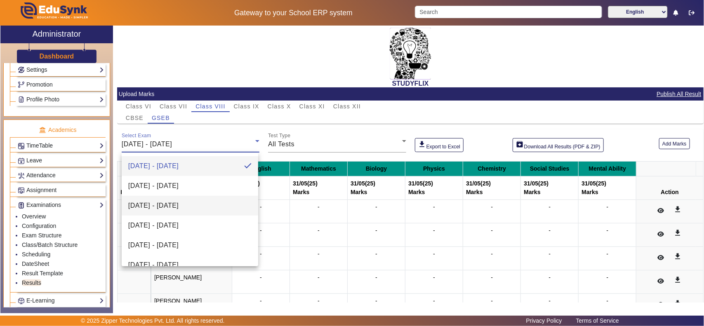
scroll to position [86, 0]
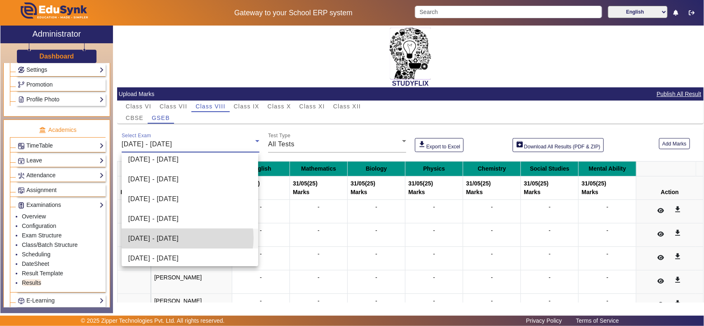
click at [179, 188] on span "21/07/2025 - 26/07/2025" at bounding box center [153, 239] width 50 height 10
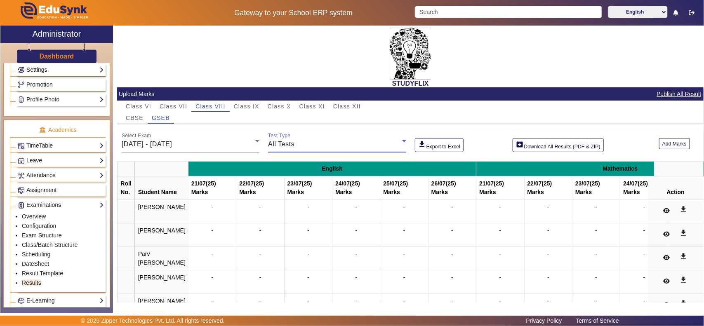
click at [308, 145] on div "All Tests" at bounding box center [335, 144] width 134 height 10
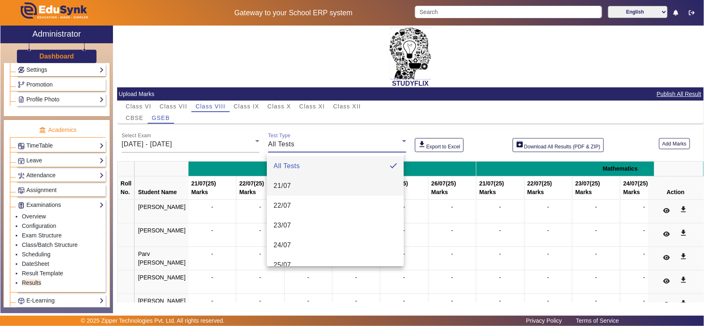
click at [289, 188] on span "21/07" at bounding box center [282, 186] width 18 height 10
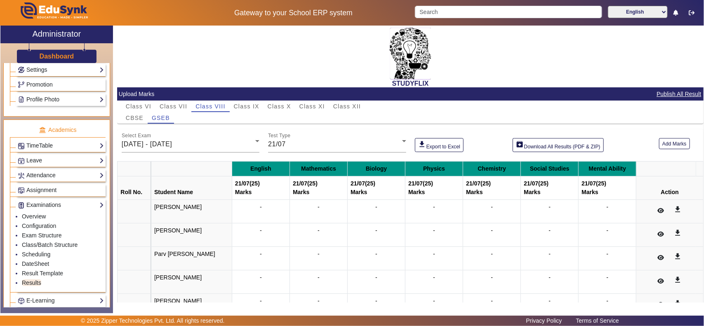
drag, startPoint x: 275, startPoint y: 191, endPoint x: 622, endPoint y: 188, distance: 347.2
click at [622, 188] on tr "Roll No. Student Name 21/07 (25) Marks 21/07 (25) Marks 21/07 (25) Marks 21/07 …" at bounding box center [411, 188] width 586 height 24
click at [421, 116] on div "CBSE GSEB" at bounding box center [411, 118] width 578 height 12
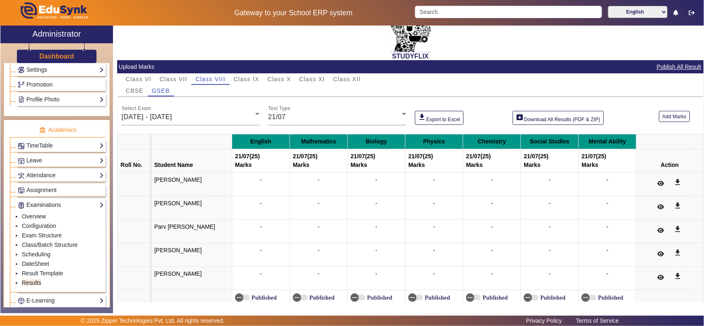
scroll to position [42, 0]
